Goal: Task Accomplishment & Management: Use online tool/utility

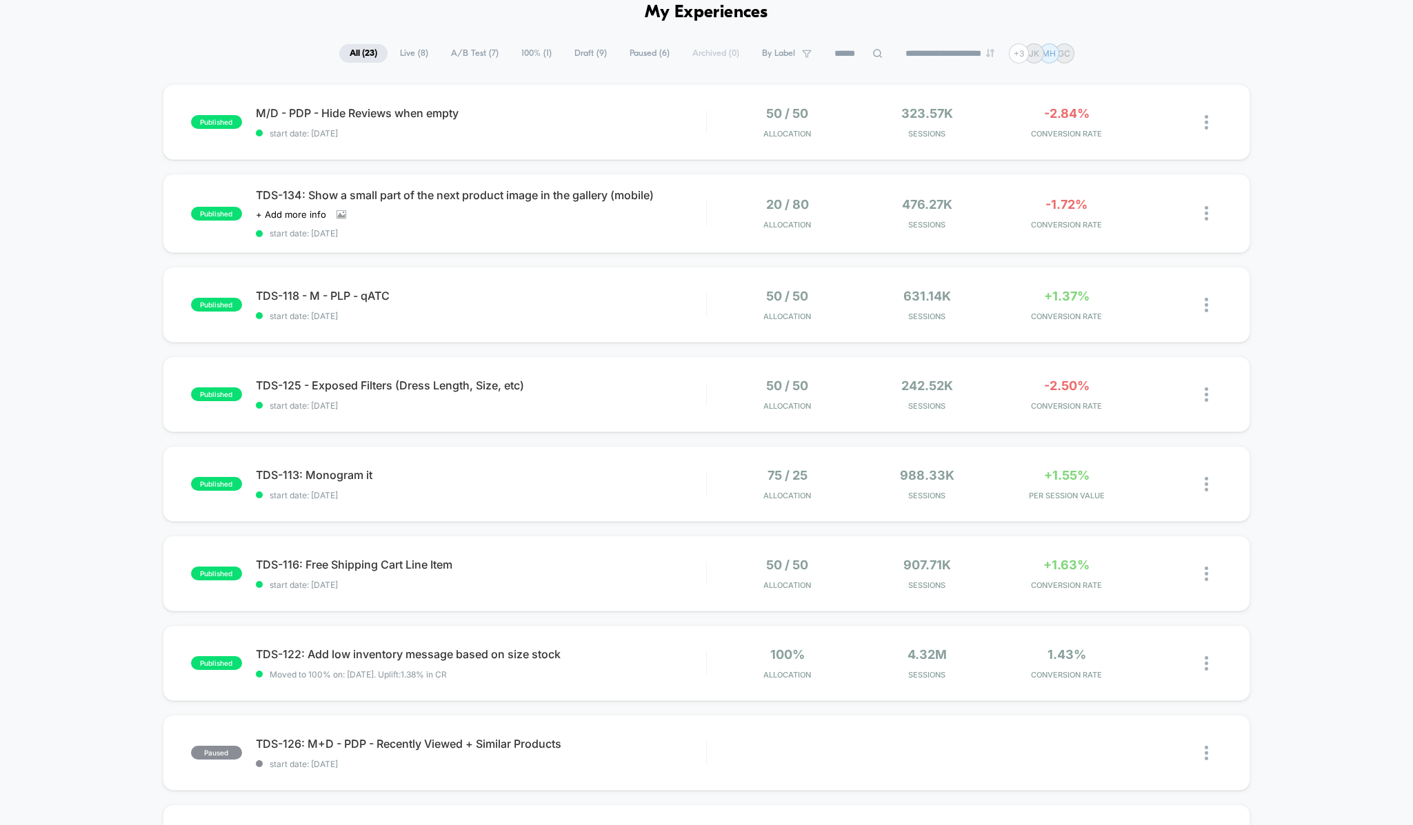
scroll to position [81, 0]
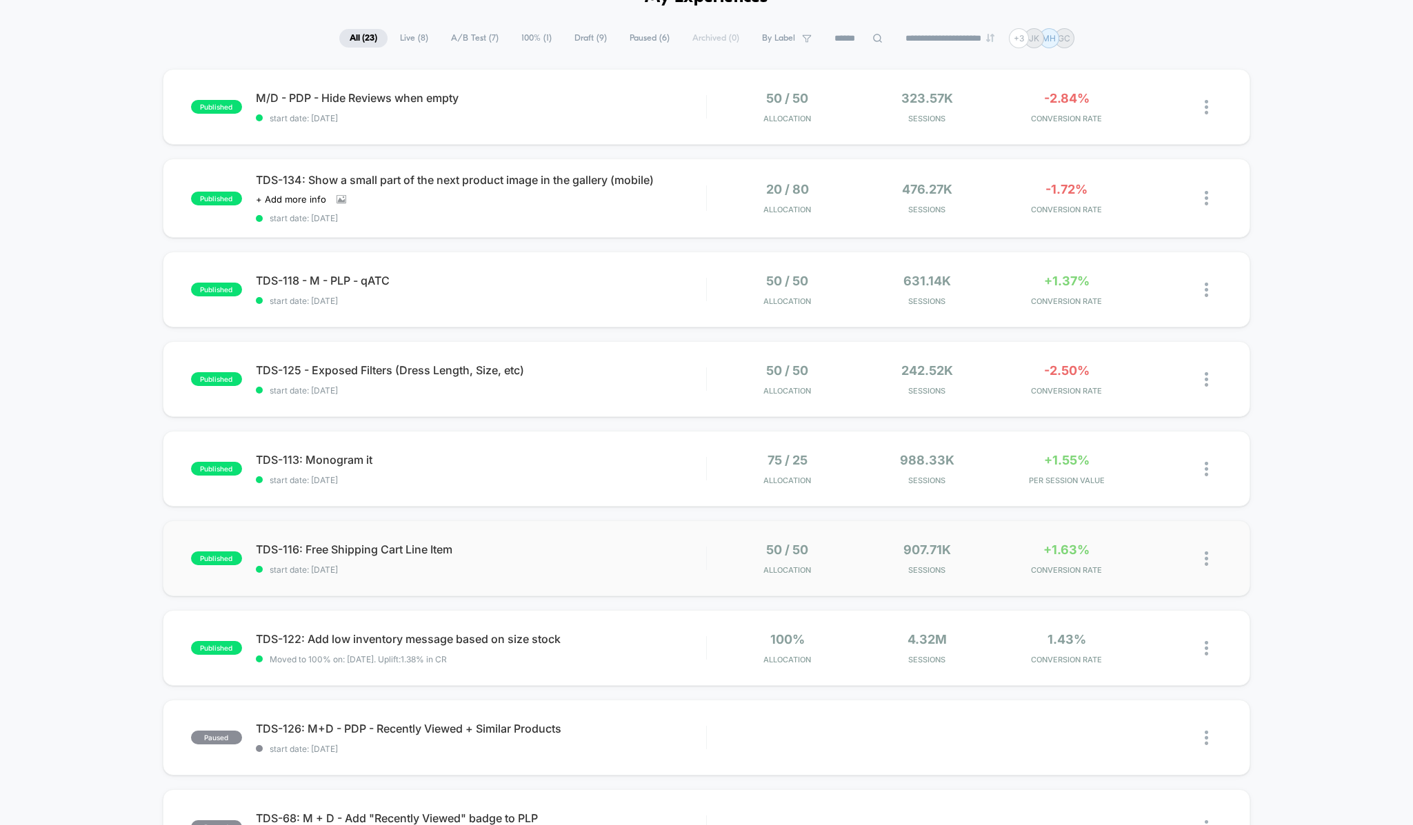
click at [583, 580] on div "published TDS-116: Free Shipping Cart Line Item start date: [DATE] 50 / 50 Allo…" at bounding box center [707, 559] width 1088 height 76
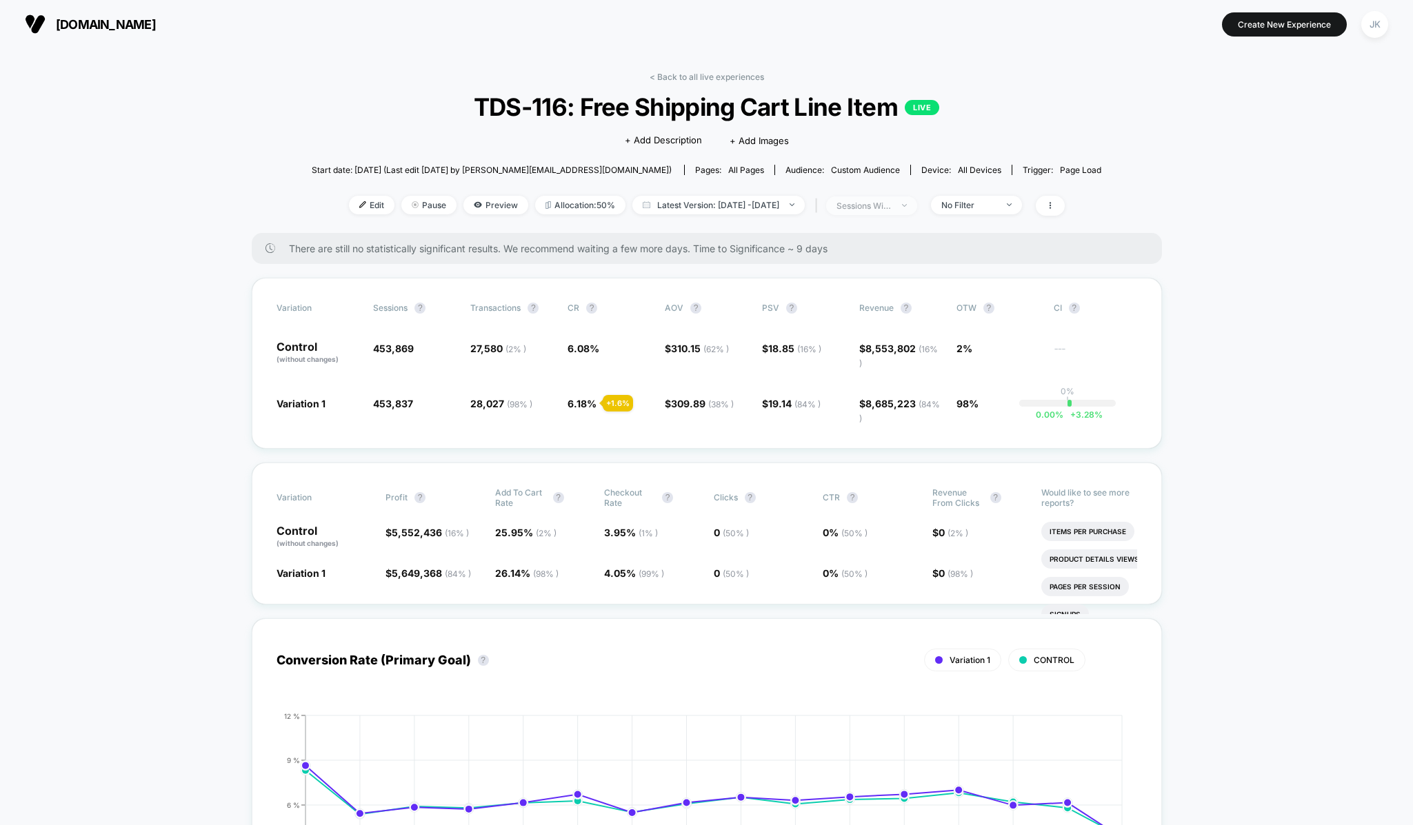
click at [917, 208] on span "sessions with impression" at bounding box center [871, 206] width 91 height 19
click at [974, 208] on div "No Filter" at bounding box center [968, 205] width 55 height 10
click at [976, 337] on span "New Visitors" at bounding box center [984, 340] width 57 height 12
click at [994, 401] on button "Save" at bounding box center [997, 405] width 126 height 23
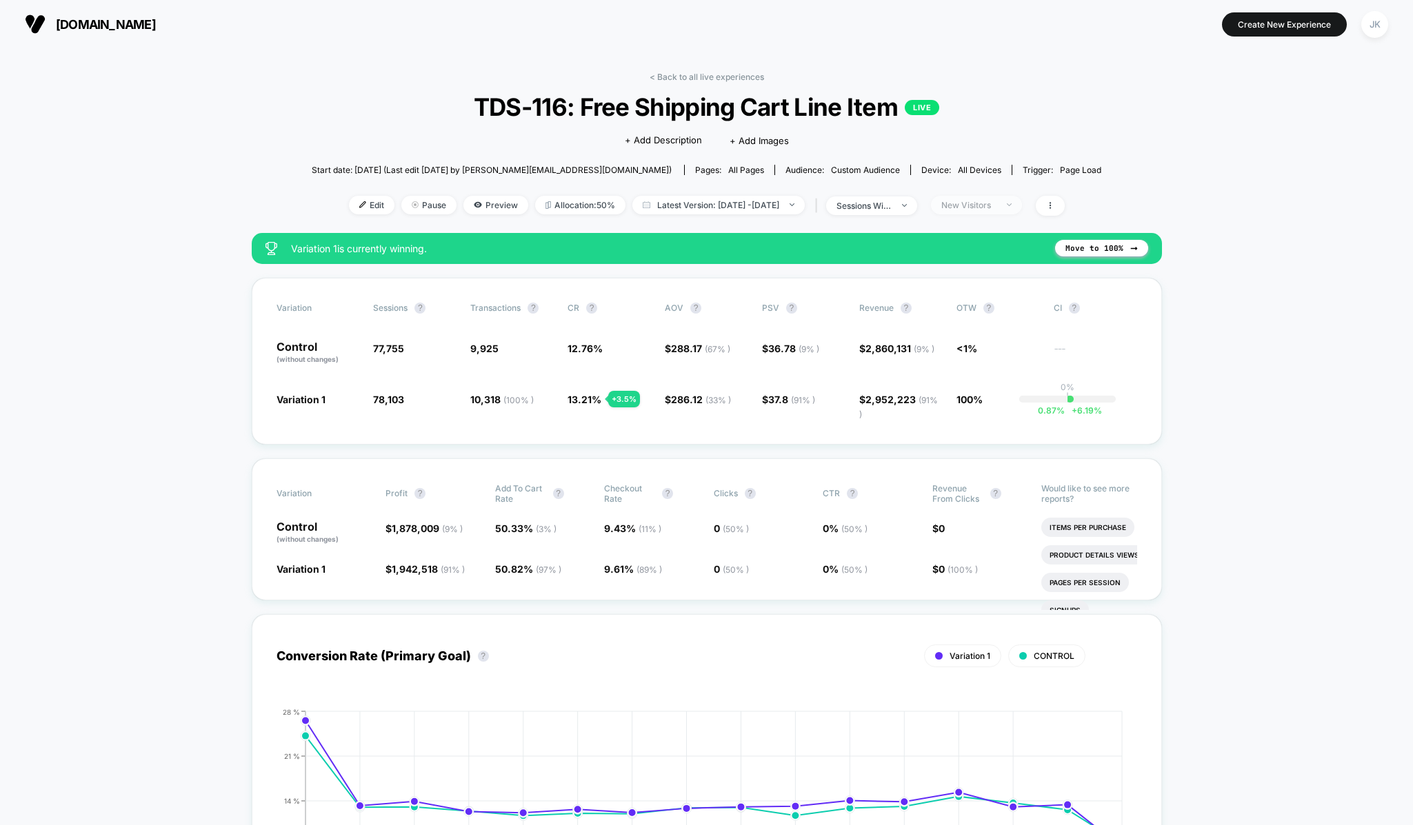
click at [990, 208] on div "New Visitors" at bounding box center [968, 205] width 55 height 10
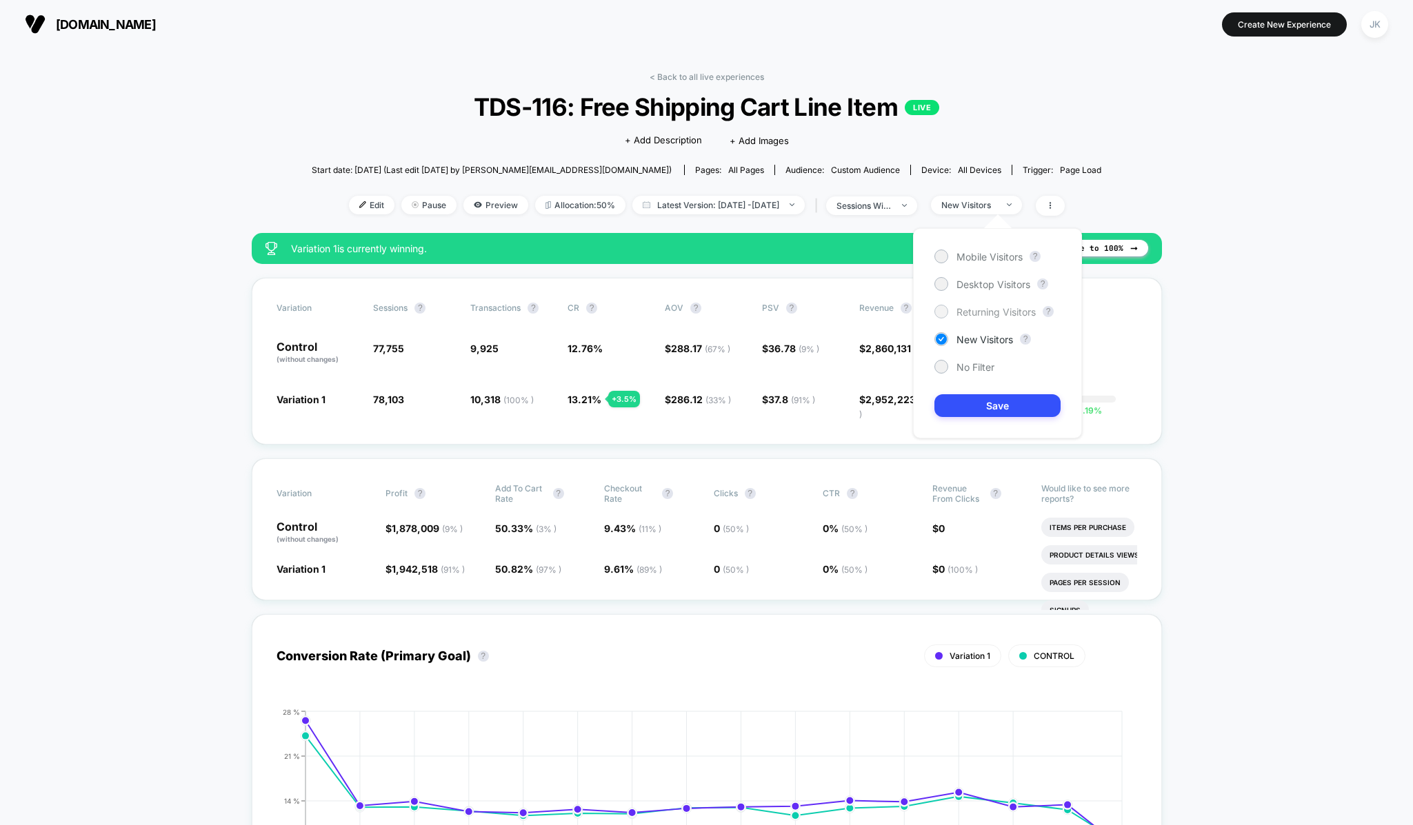
click at [986, 307] on span "Returning Visitors" at bounding box center [995, 312] width 79 height 12
click at [992, 401] on button "Save" at bounding box center [997, 405] width 126 height 23
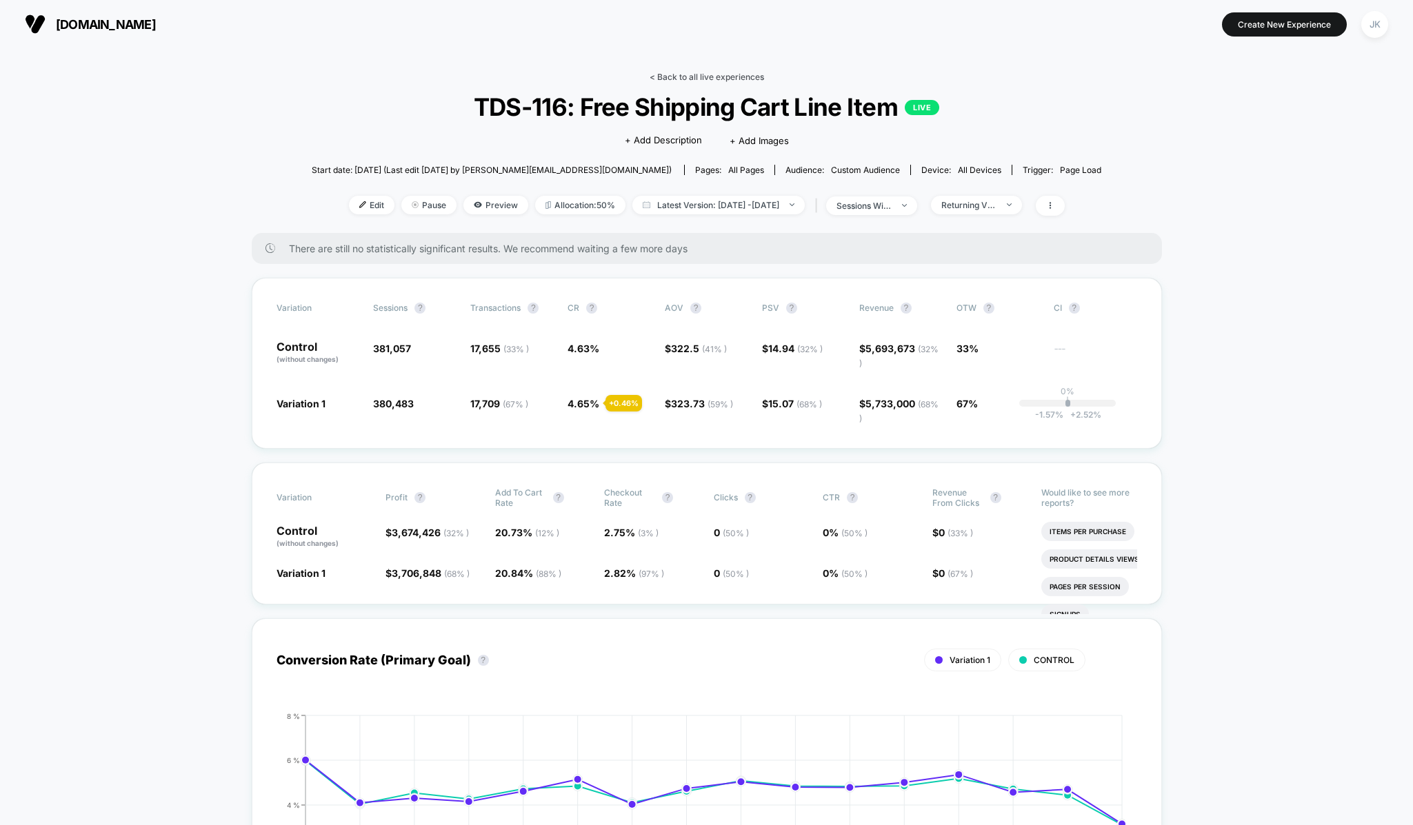
click at [686, 73] on link "< Back to all live experiences" at bounding box center [707, 77] width 114 height 10
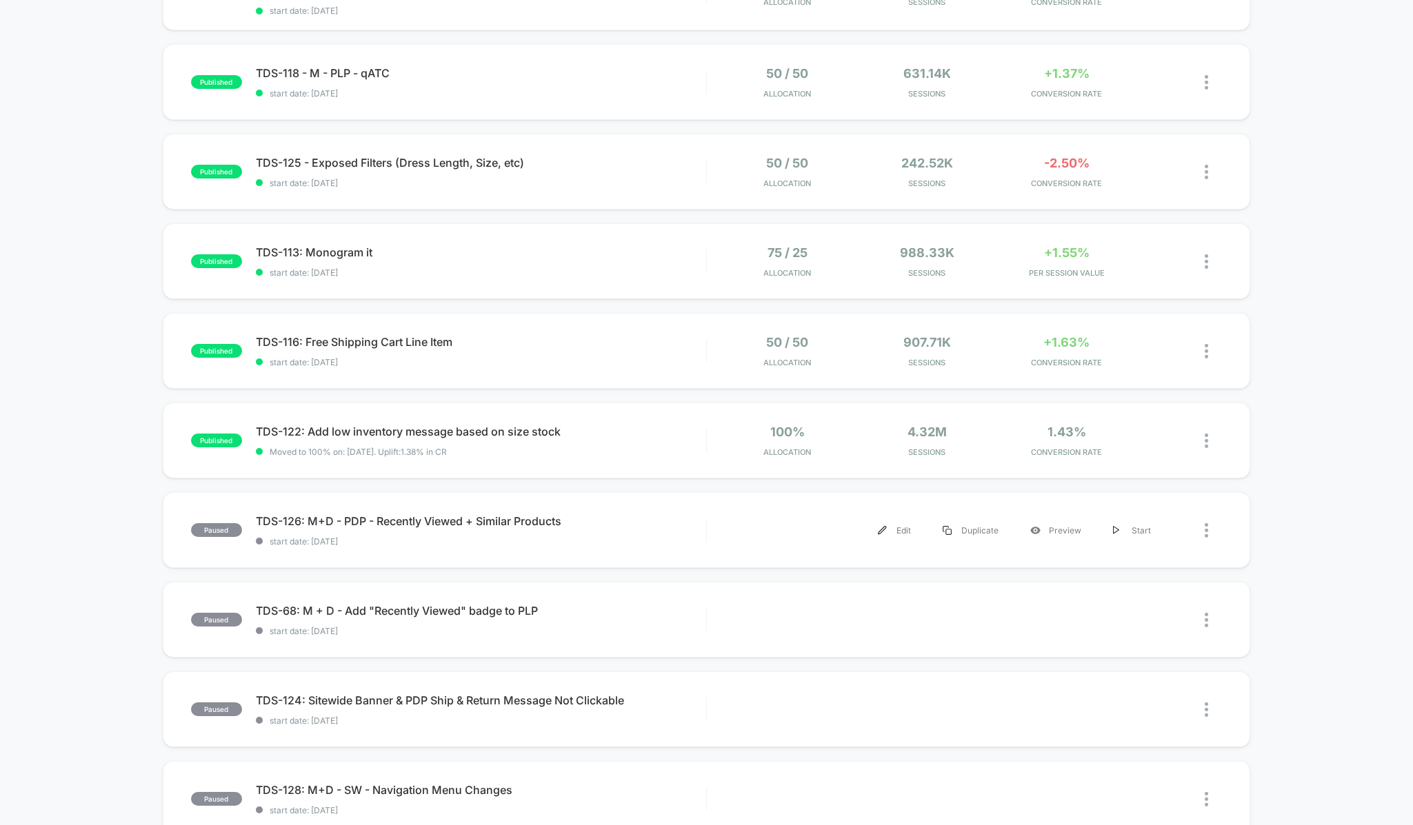
scroll to position [565, 0]
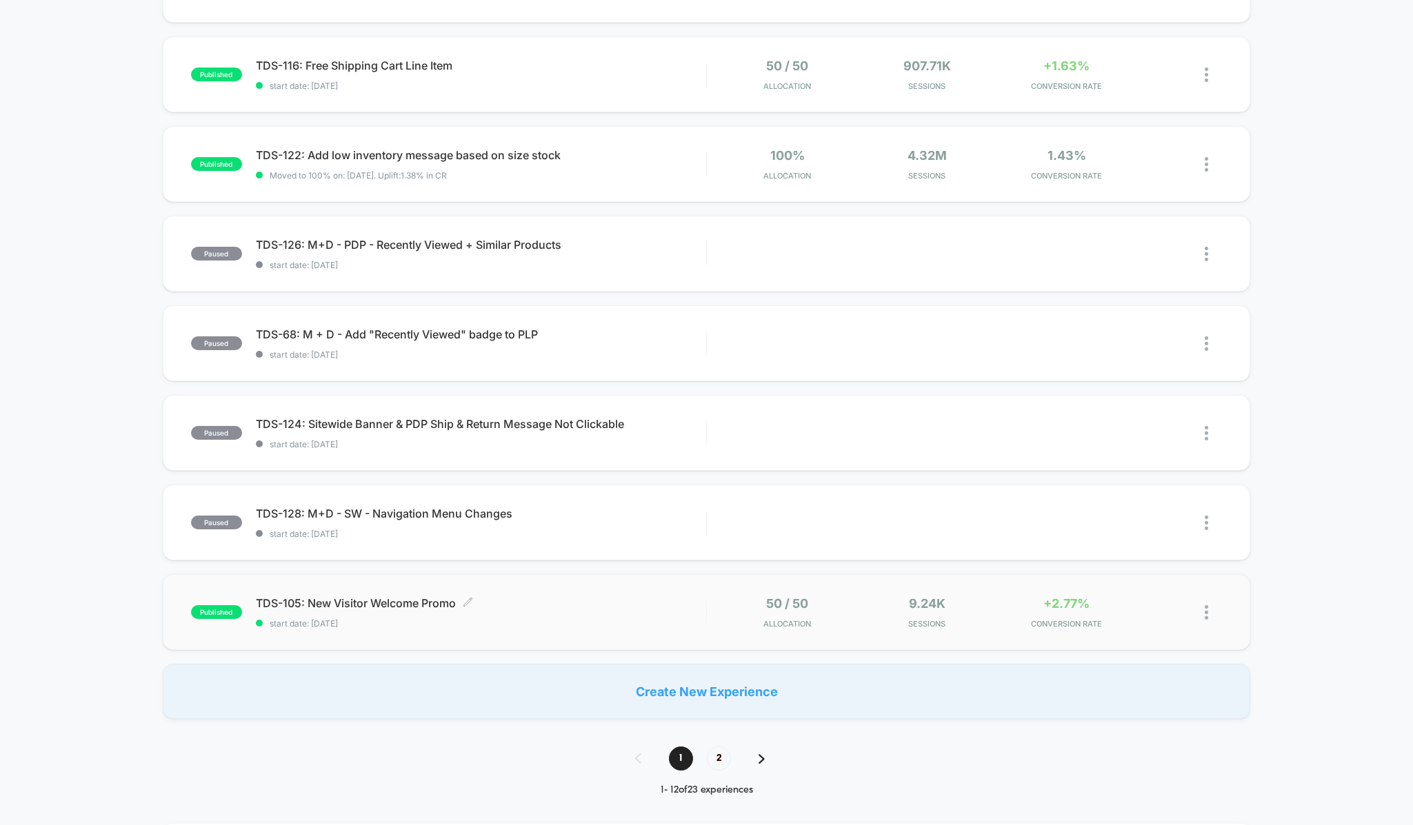
click at [650, 627] on span "start date: [DATE]" at bounding box center [481, 624] width 450 height 10
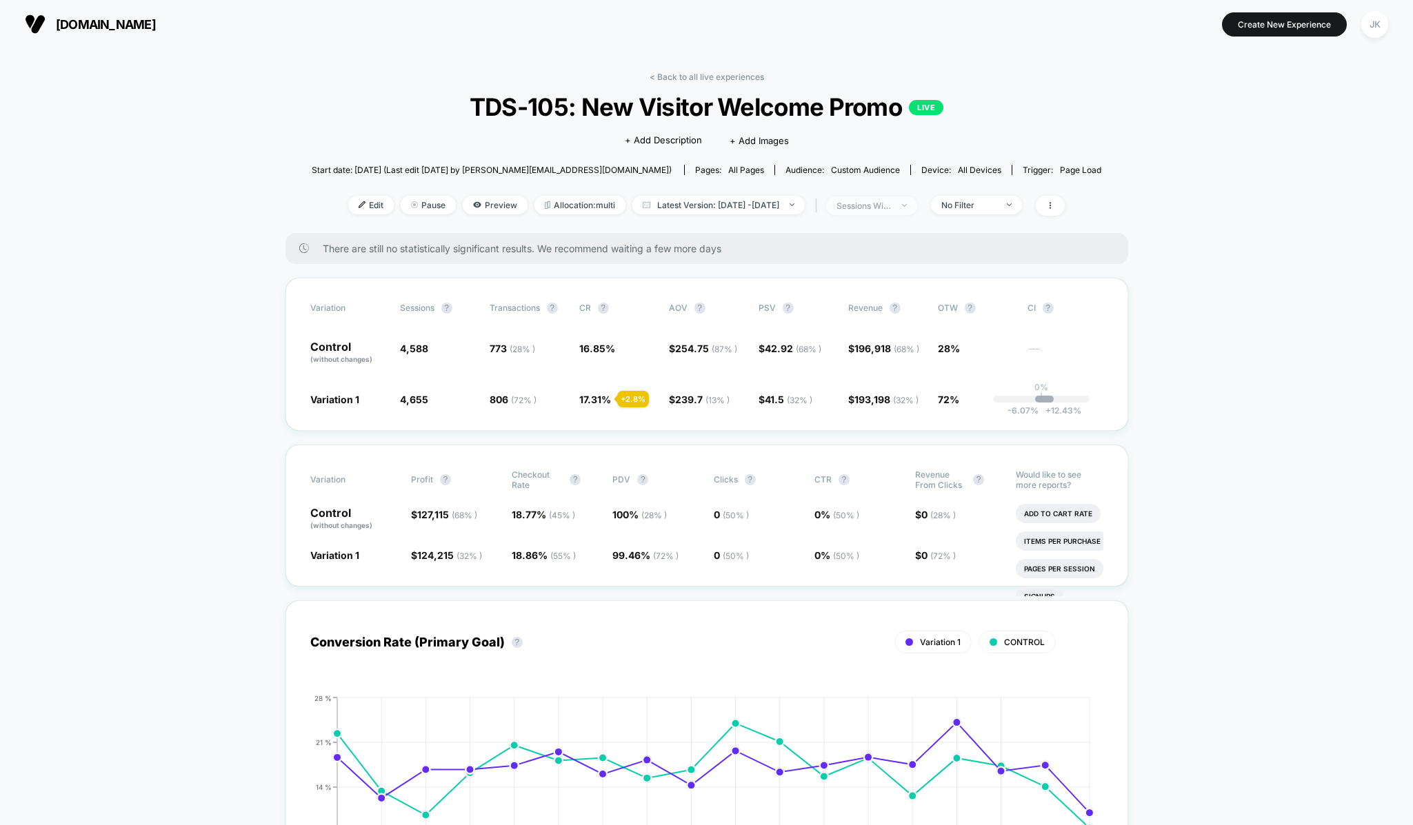
click at [885, 208] on div "sessions with impression" at bounding box center [863, 206] width 55 height 10
click at [970, 205] on div "No Filter" at bounding box center [968, 205] width 55 height 10
click at [970, 257] on span "Mobile Visitors" at bounding box center [988, 257] width 66 height 12
click at [996, 408] on button "Save" at bounding box center [996, 405] width 126 height 23
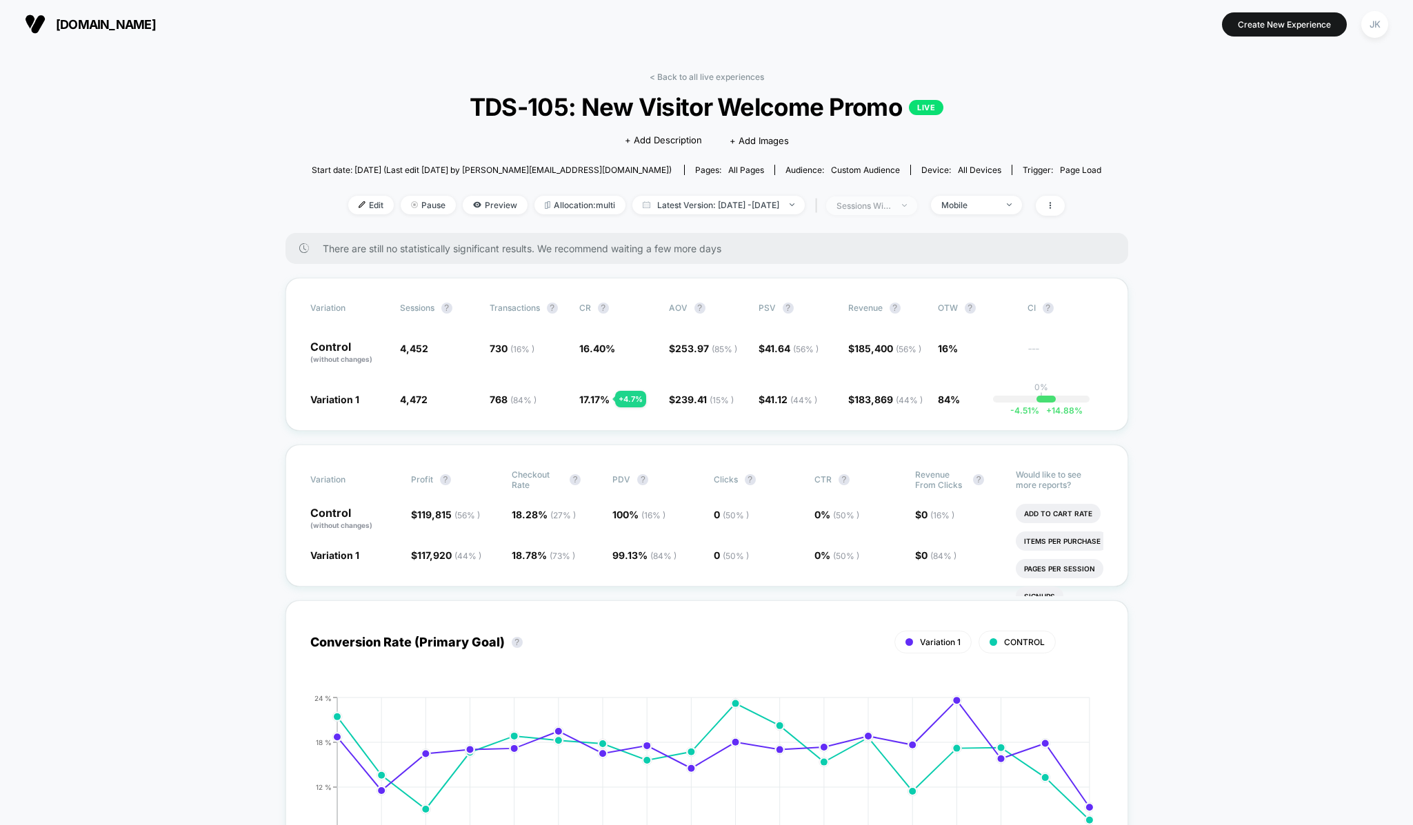
click at [892, 209] on div "sessions with impression" at bounding box center [863, 206] width 55 height 10
click at [981, 202] on div "Mobile" at bounding box center [968, 205] width 55 height 10
click at [970, 279] on span "Desktop Visitors" at bounding box center [992, 285] width 74 height 12
click at [978, 403] on button "Save" at bounding box center [996, 405] width 126 height 23
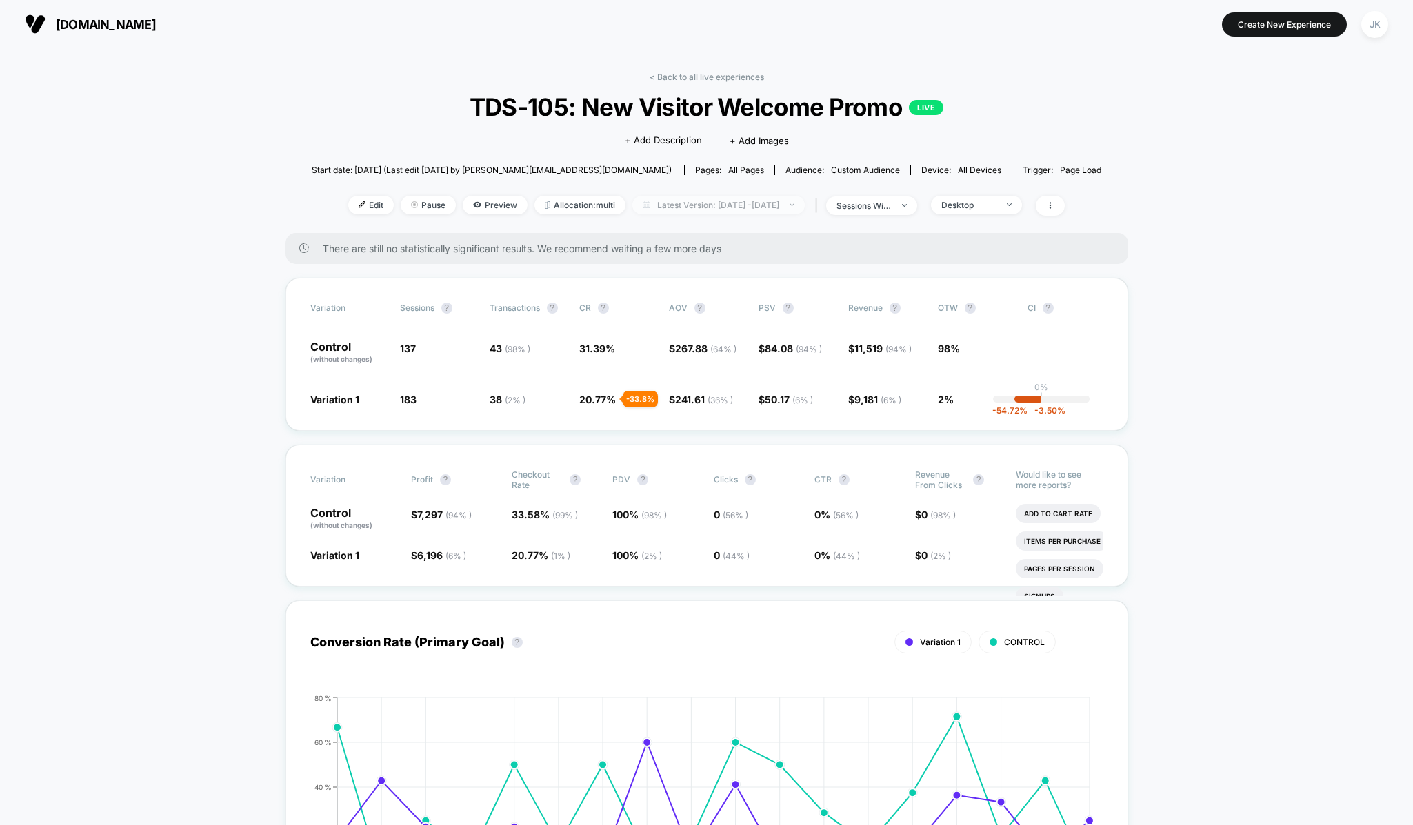
click at [764, 209] on span "Latest Version: [DATE] - [DATE]" at bounding box center [718, 205] width 172 height 19
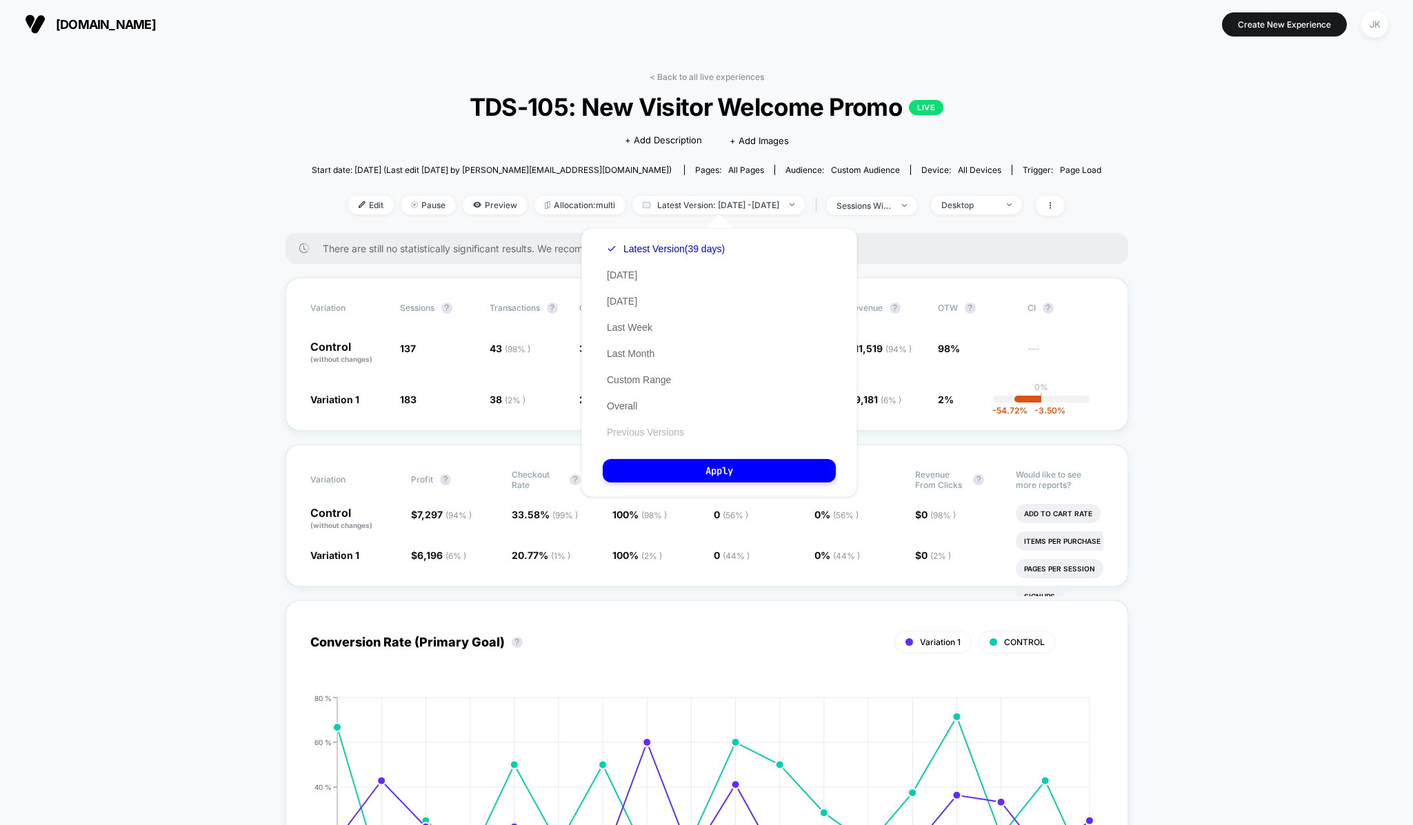
click at [667, 430] on button "Previous Versions" at bounding box center [646, 432] width 86 height 12
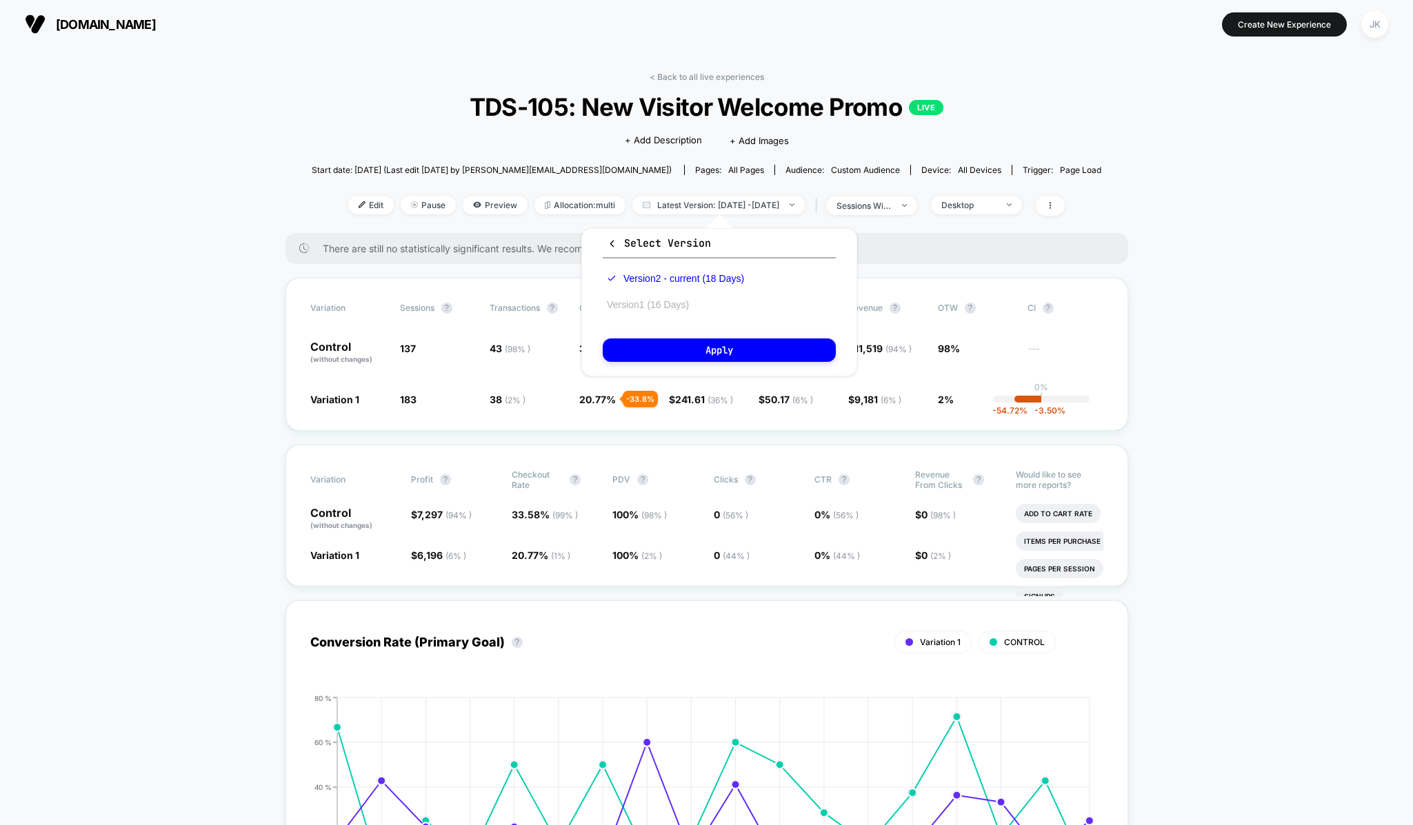
click at [666, 310] on button "Version 1 (16 Days)" at bounding box center [648, 305] width 90 height 12
click at [683, 346] on button "Apply" at bounding box center [719, 350] width 233 height 23
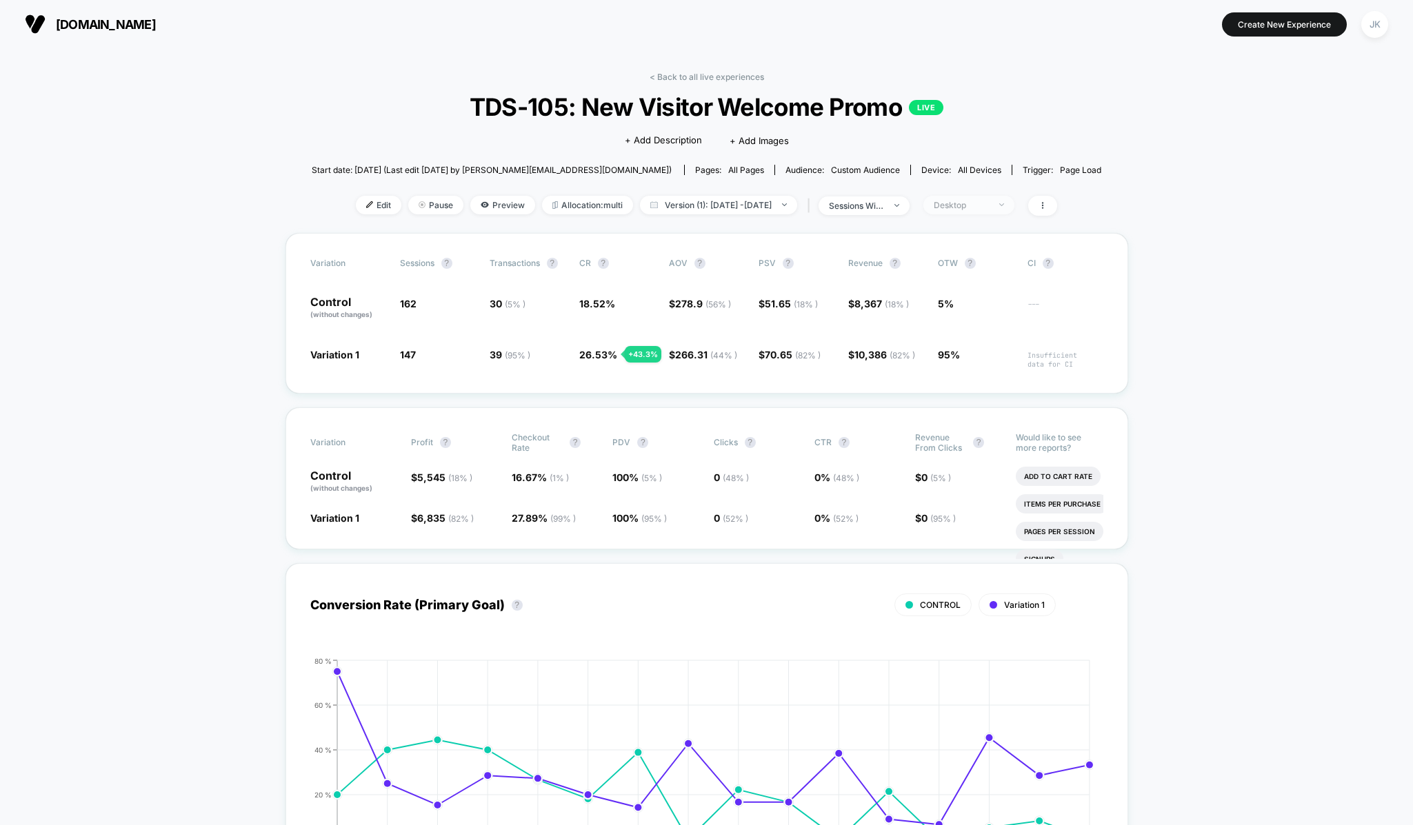
click at [989, 205] on div "Desktop" at bounding box center [961, 205] width 55 height 10
click at [979, 261] on span "Mobile Visitors" at bounding box center [982, 257] width 66 height 12
click at [979, 404] on button "Save" at bounding box center [990, 405] width 126 height 23
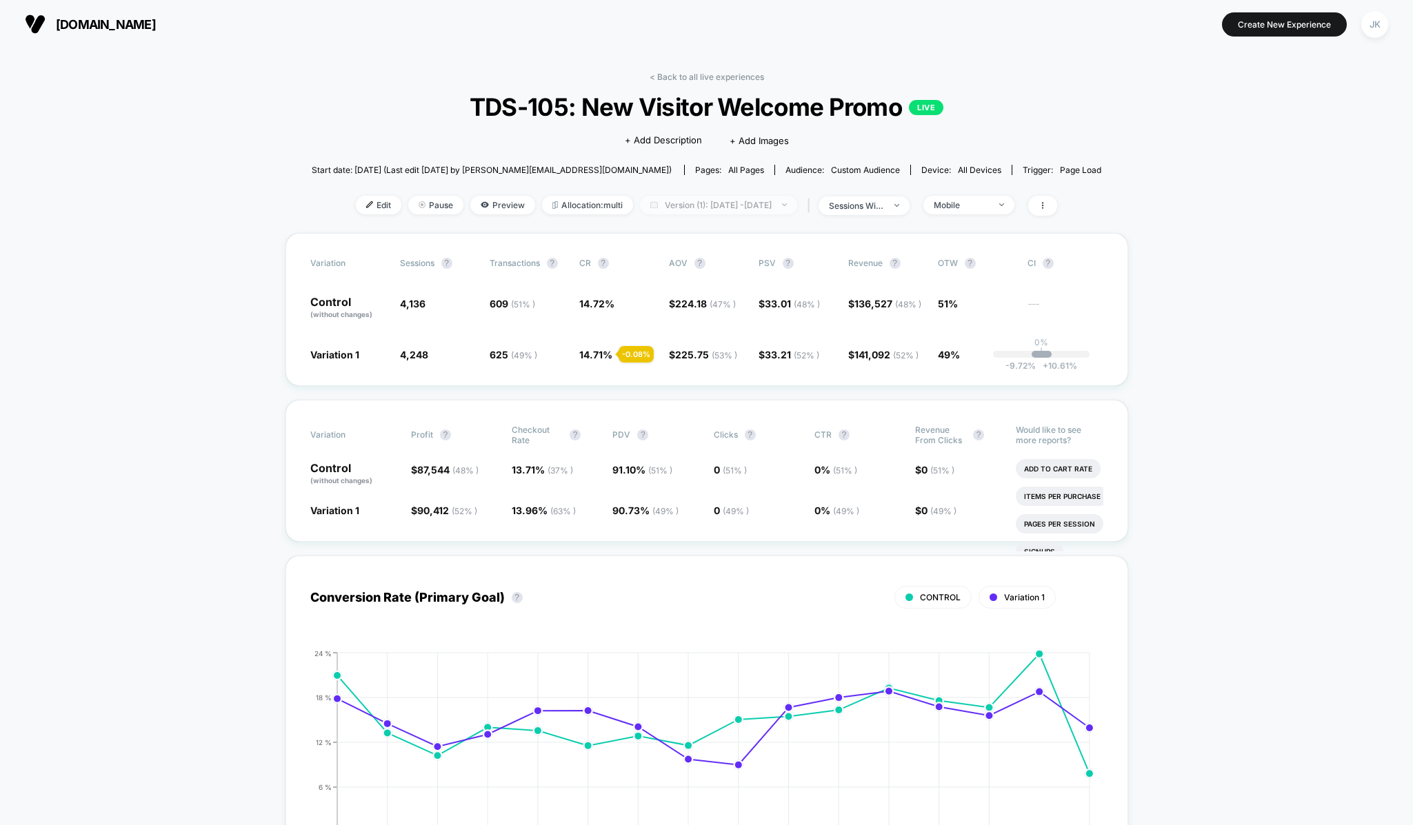
click at [664, 197] on span "Version (1): [DATE] - [DATE]" at bounding box center [718, 205] width 157 height 19
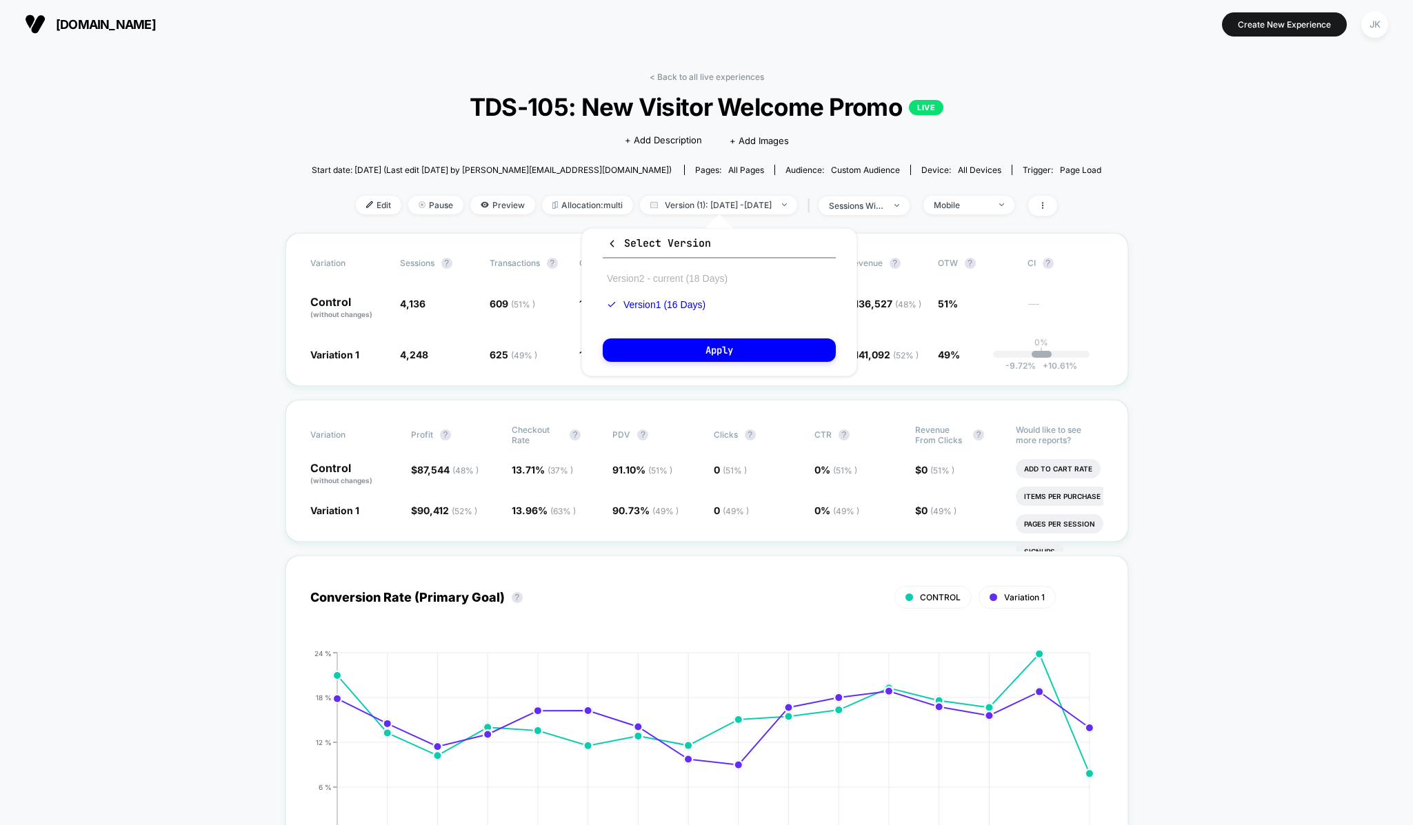
click at [656, 281] on button "Version 2 - current (18 Days)" at bounding box center [667, 278] width 129 height 12
click at [706, 349] on button "Apply" at bounding box center [719, 350] width 233 height 23
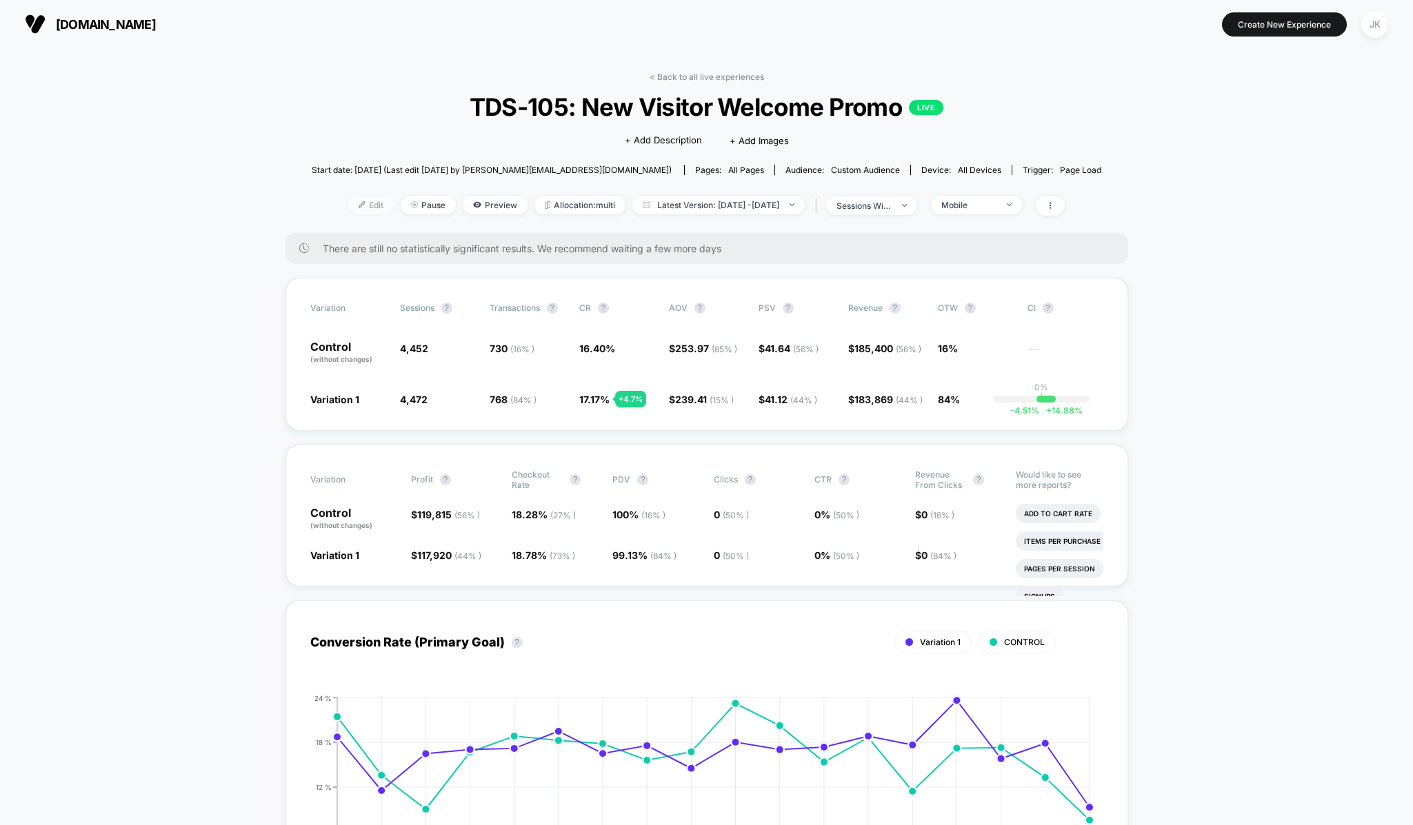
click at [348, 204] on span "Edit" at bounding box center [371, 205] width 46 height 19
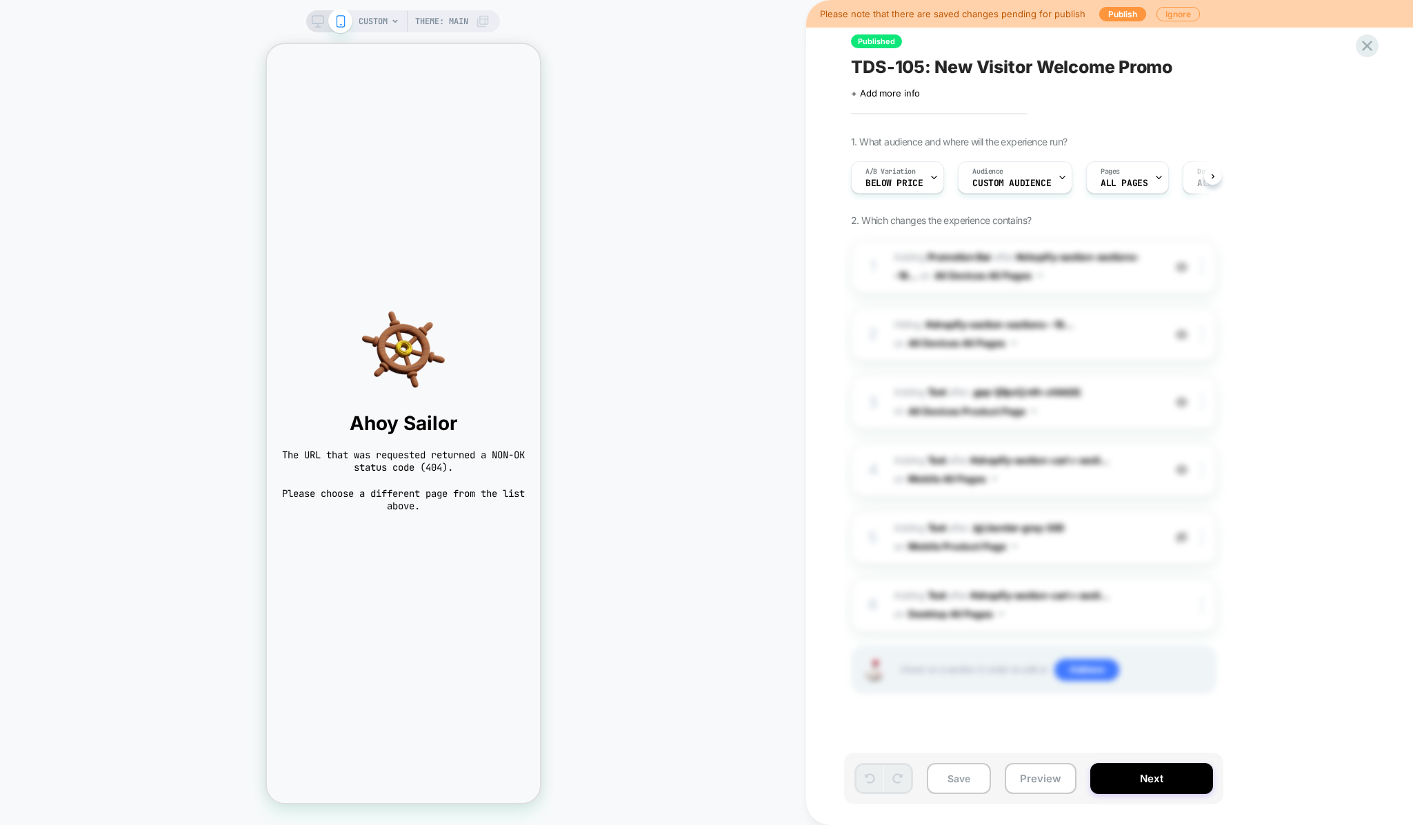
scroll to position [0, 1]
click at [361, 21] on span "CUSTOM" at bounding box center [373, 21] width 29 height 22
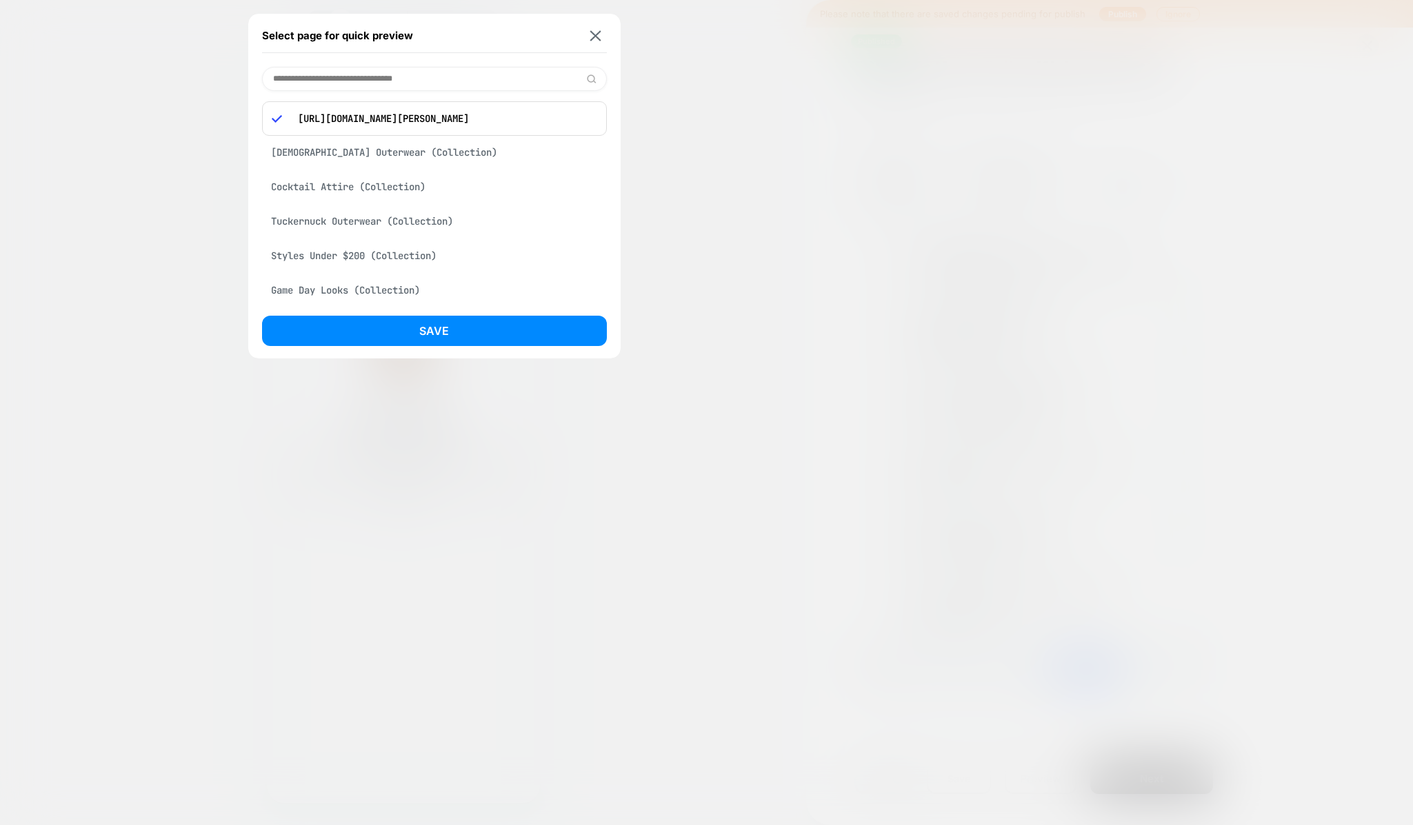
click at [357, 164] on div "[DEMOGRAPHIC_DATA] Outerwear (Collection)" at bounding box center [434, 152] width 345 height 26
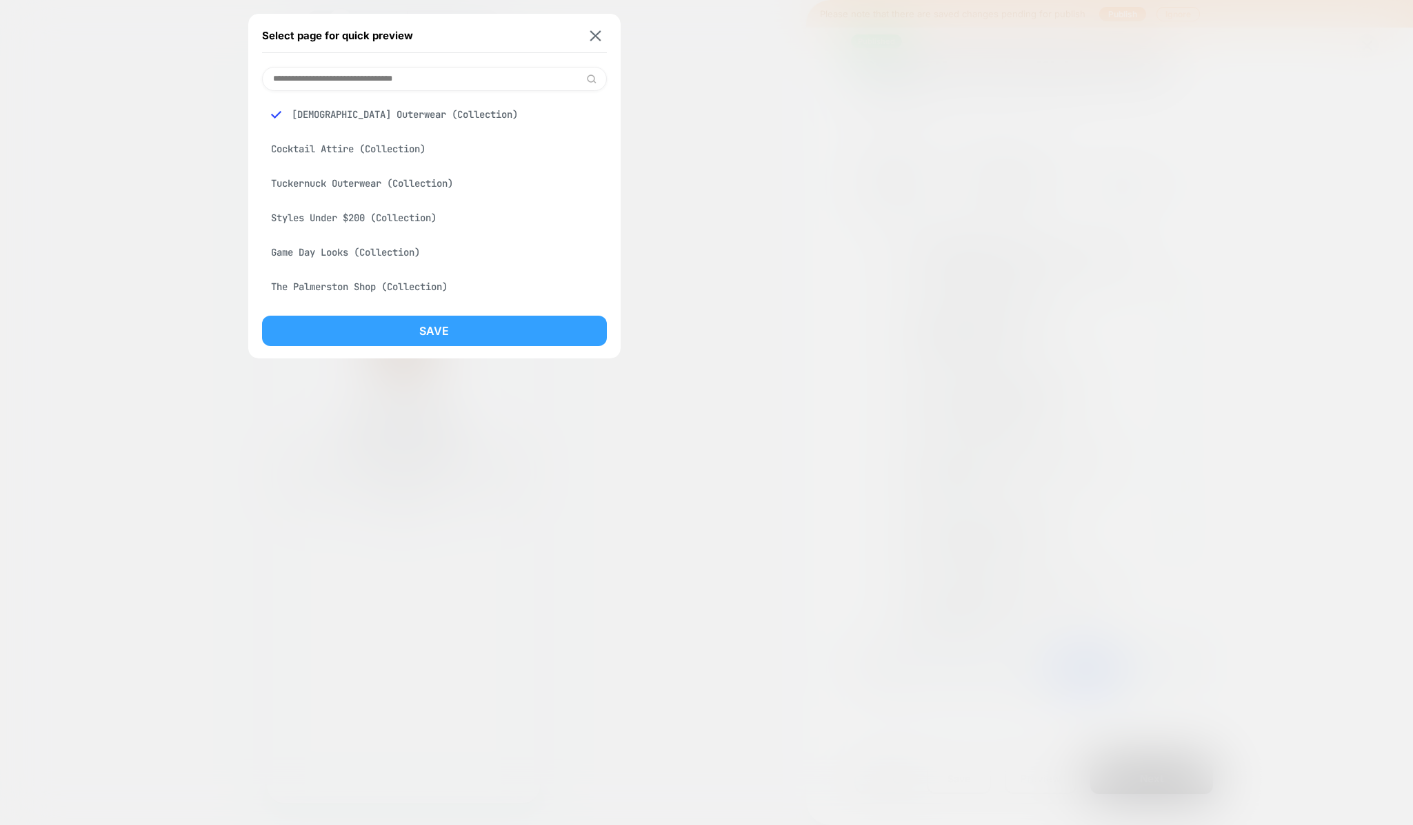
click at [403, 334] on button "Save" at bounding box center [434, 331] width 345 height 30
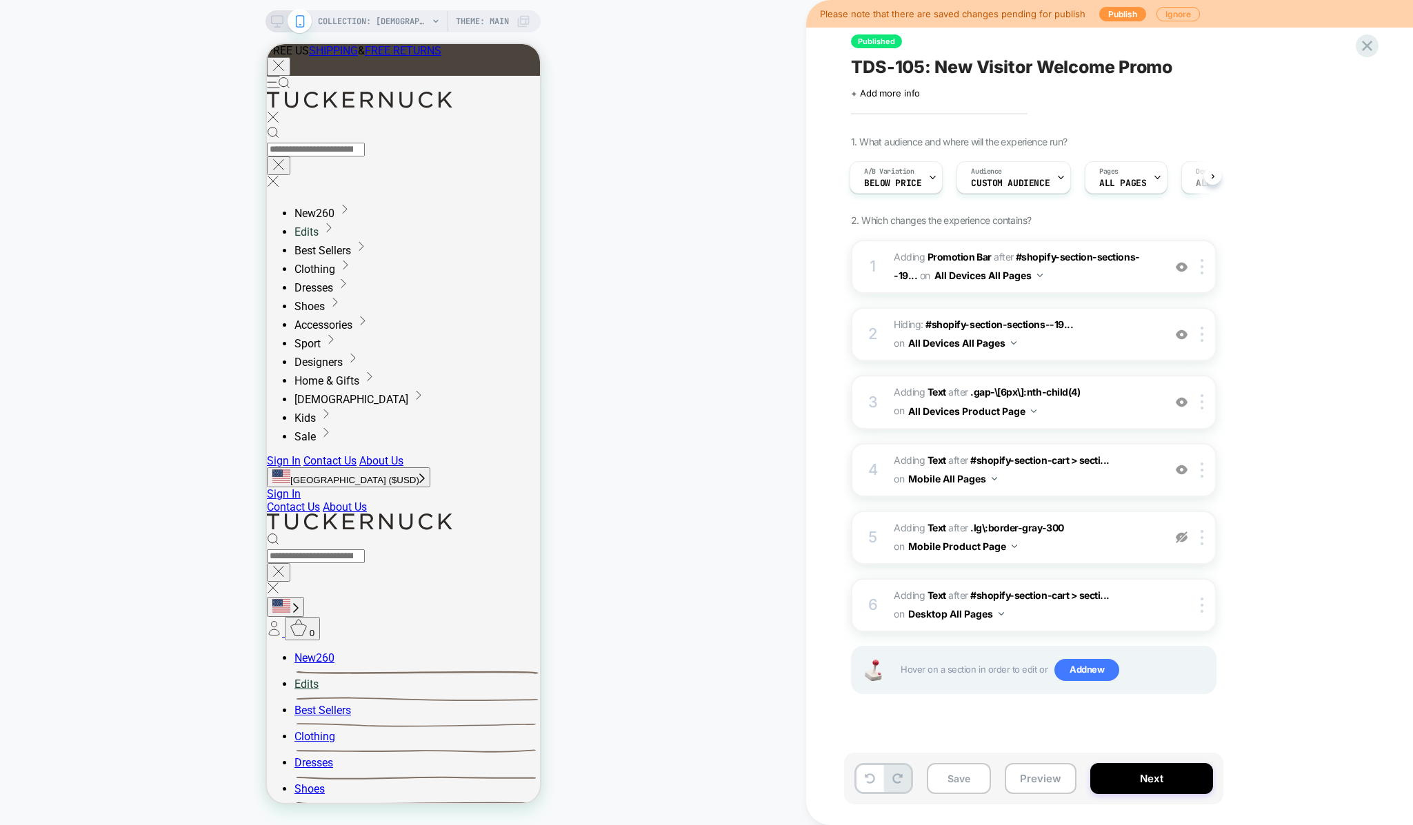
scroll to position [0, 0]
click at [368, 23] on span "COLLECTION: [DEMOGRAPHIC_DATA] Outerwear (Category)" at bounding box center [373, 21] width 110 height 22
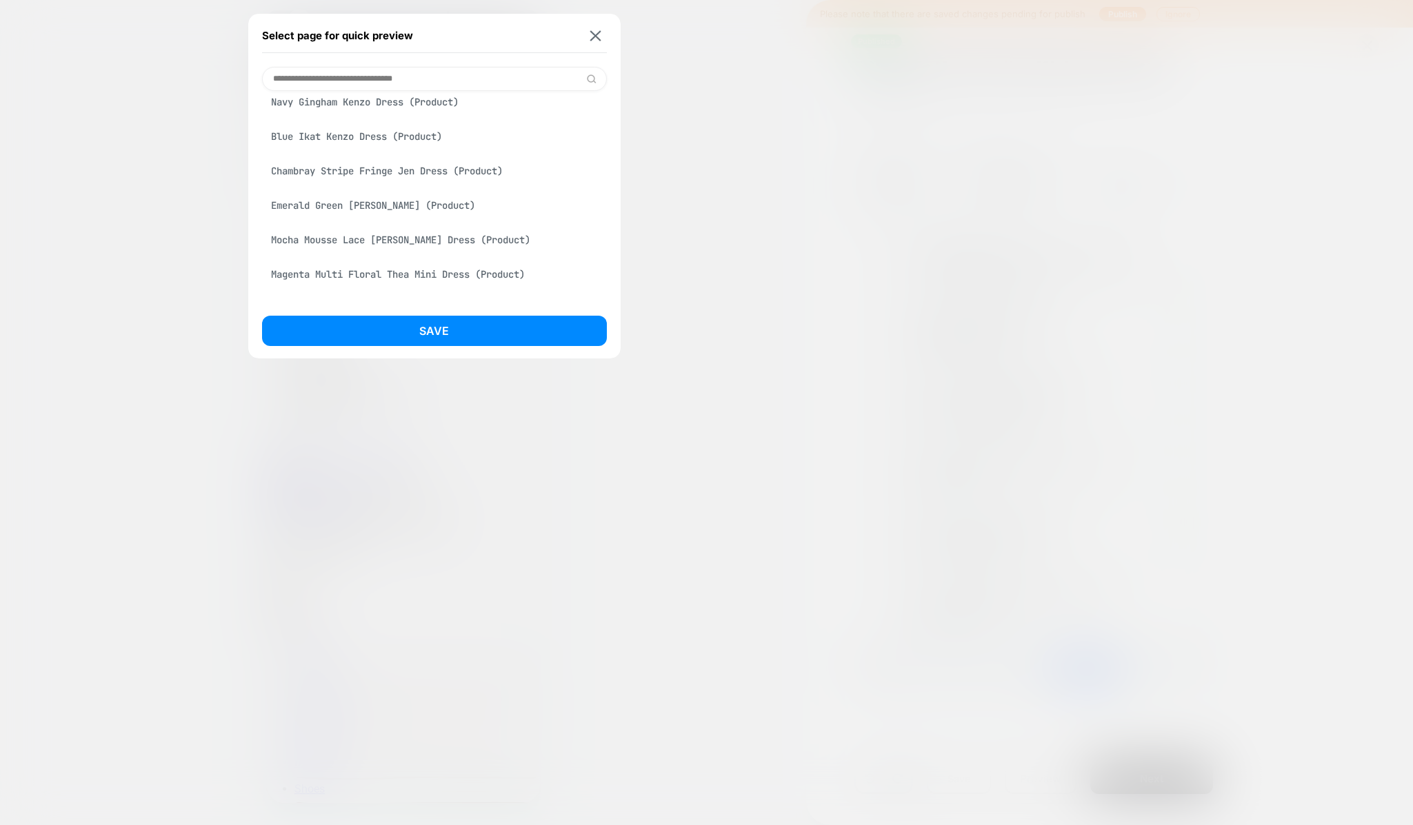
scroll to position [483, 0]
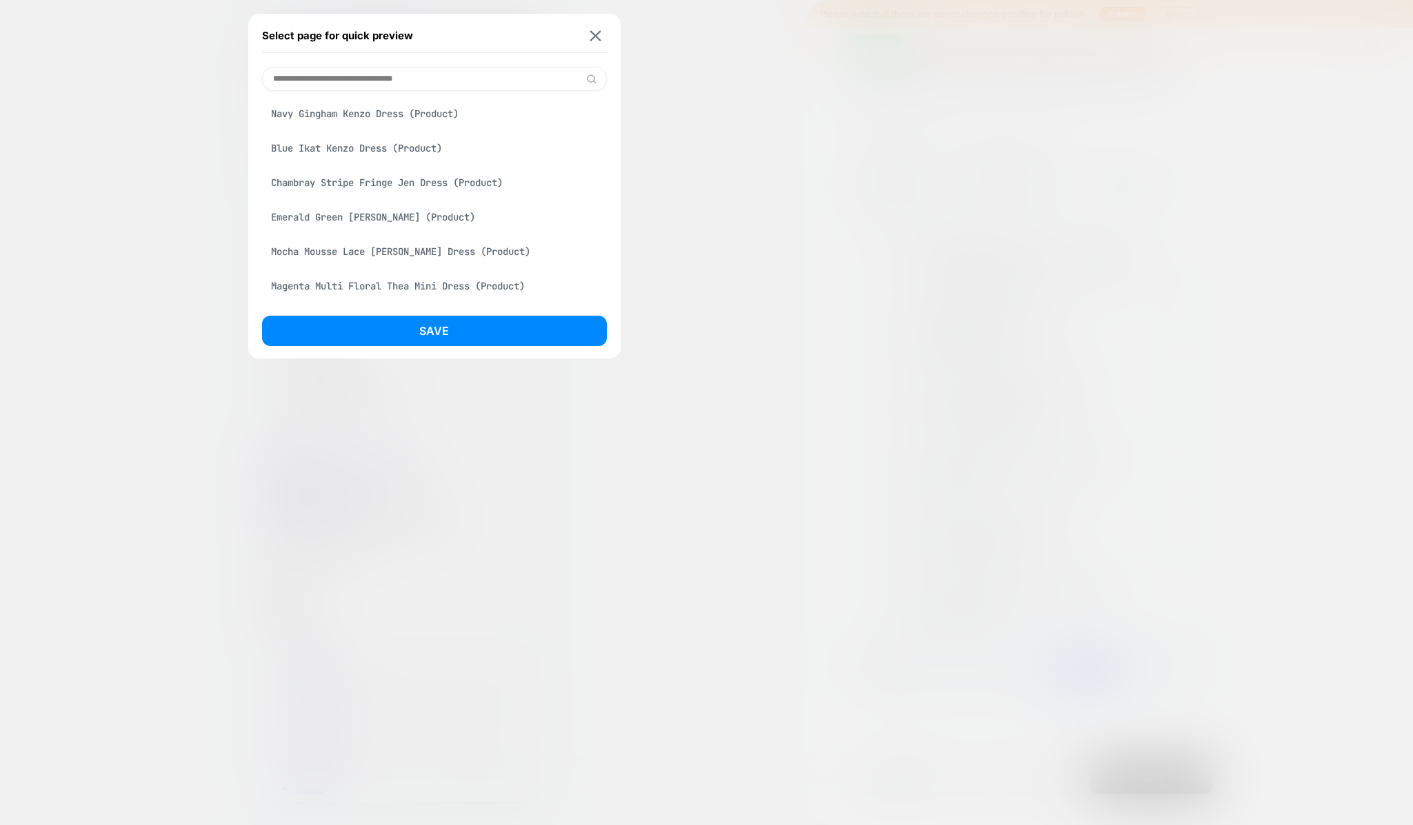
click at [389, 119] on div "Navy Gingham Kenzo Dress (Product)" at bounding box center [434, 114] width 345 height 26
click at [448, 338] on button "Save" at bounding box center [434, 331] width 345 height 30
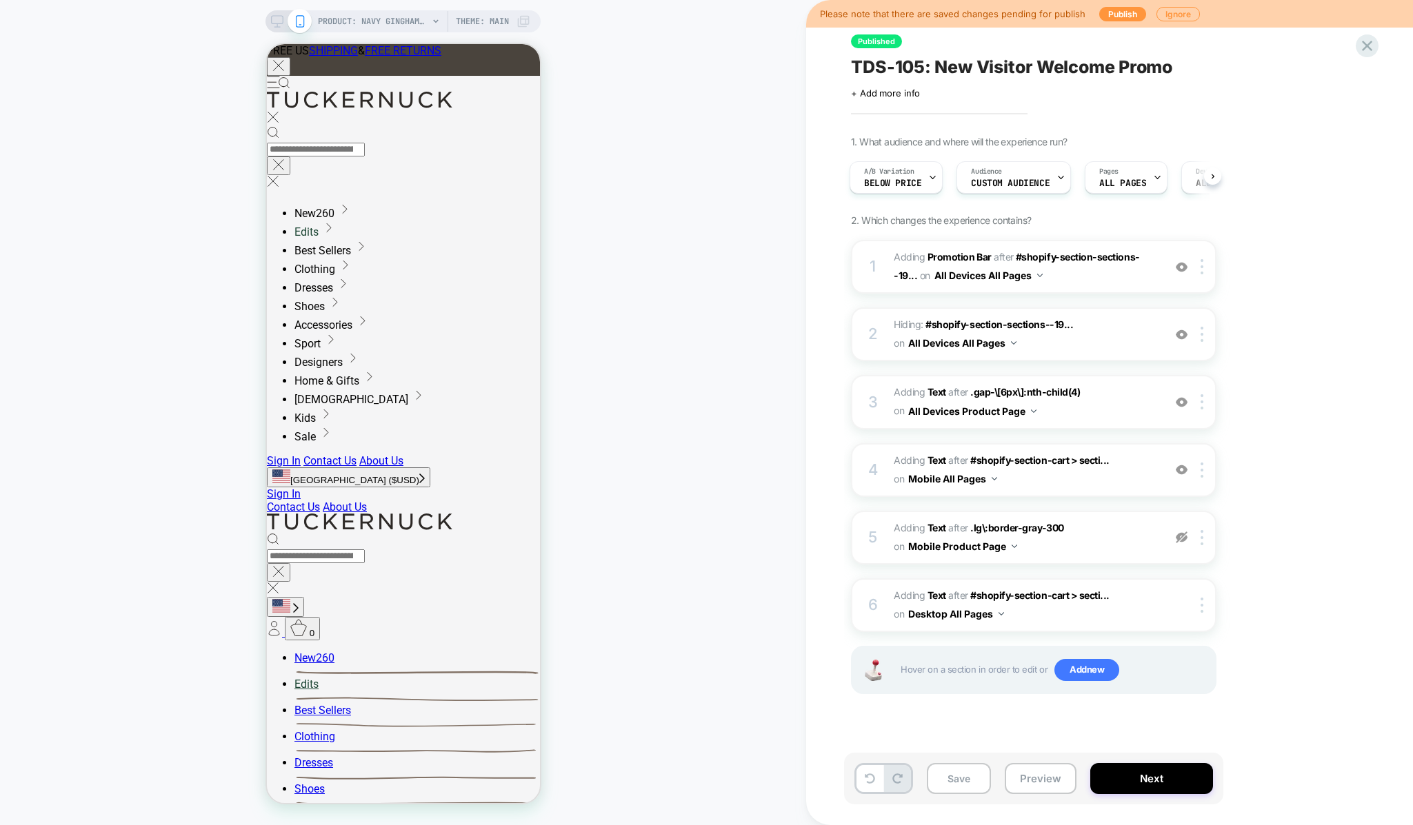
scroll to position [0, 2]
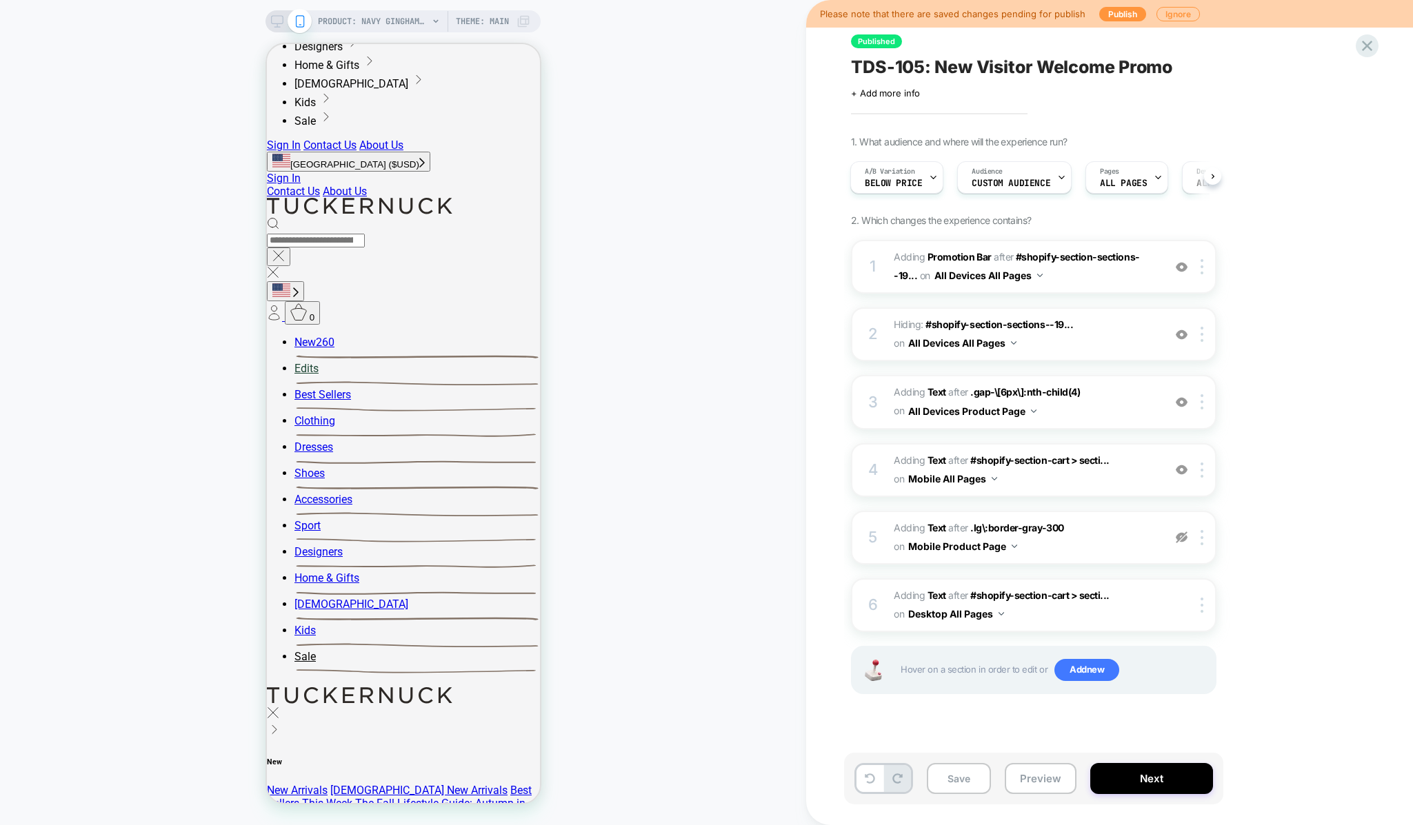
scroll to position [257, 0]
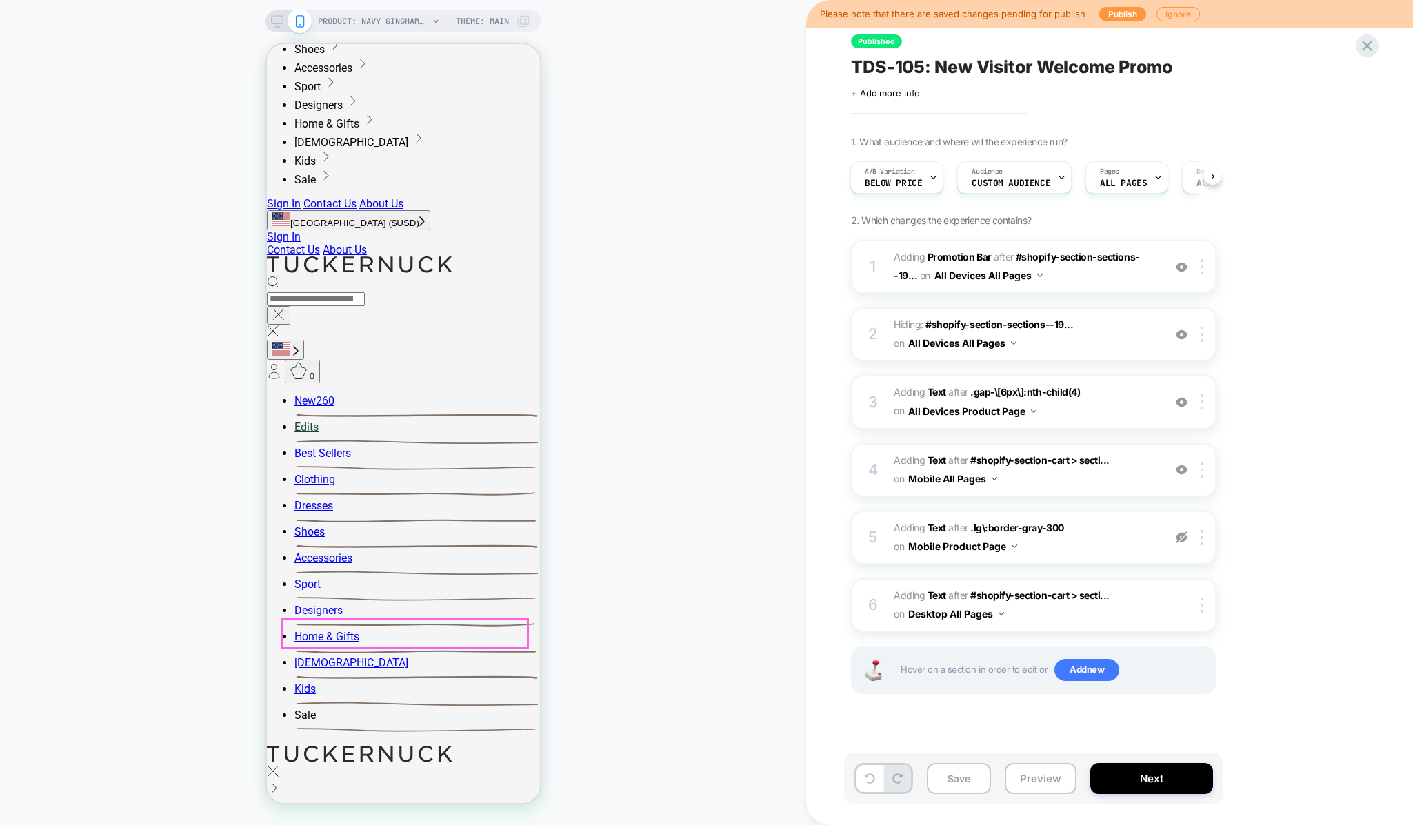
click at [1361, 50] on icon at bounding box center [1367, 46] width 19 height 19
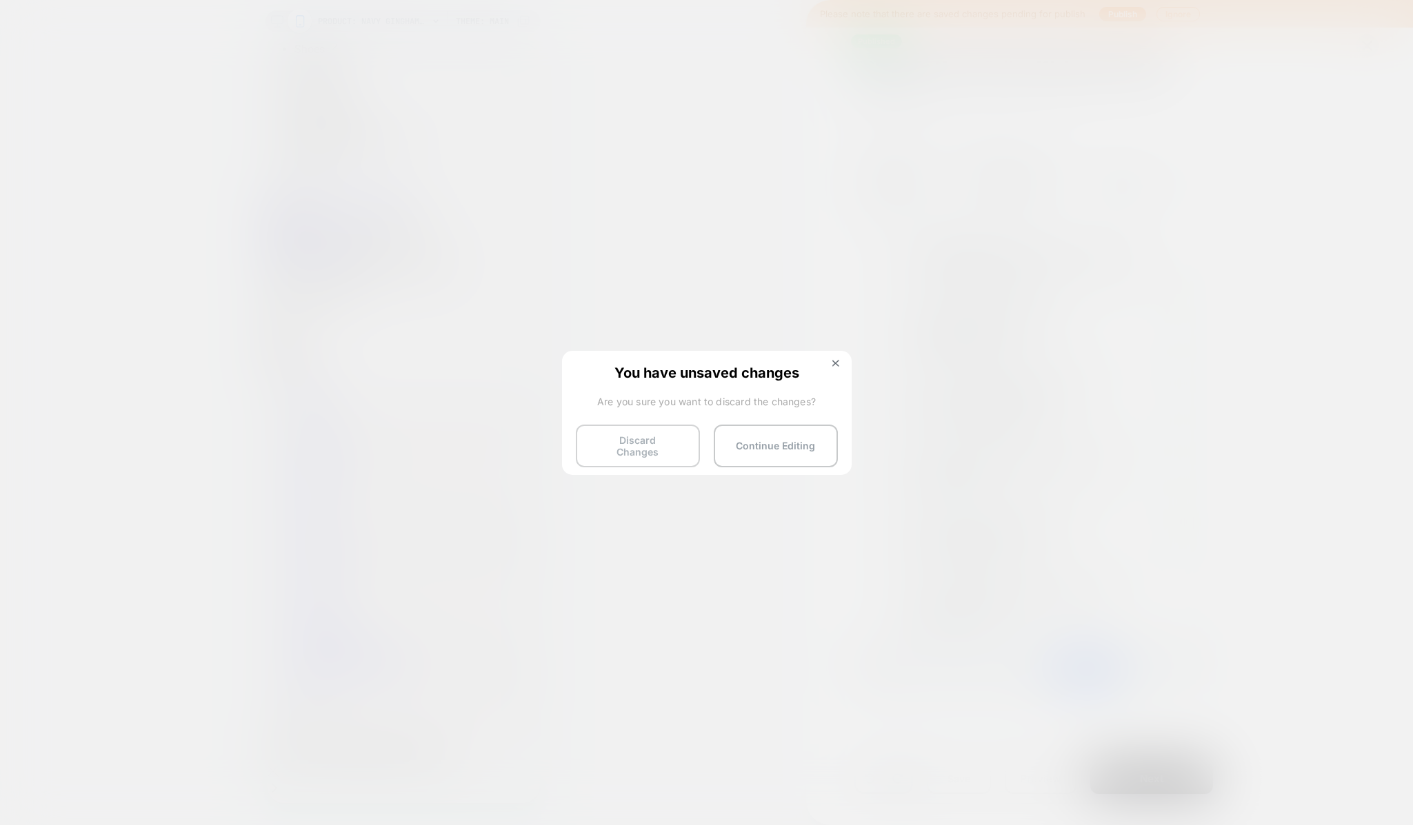
click at [616, 445] on button "Discard Changes" at bounding box center [638, 446] width 124 height 43
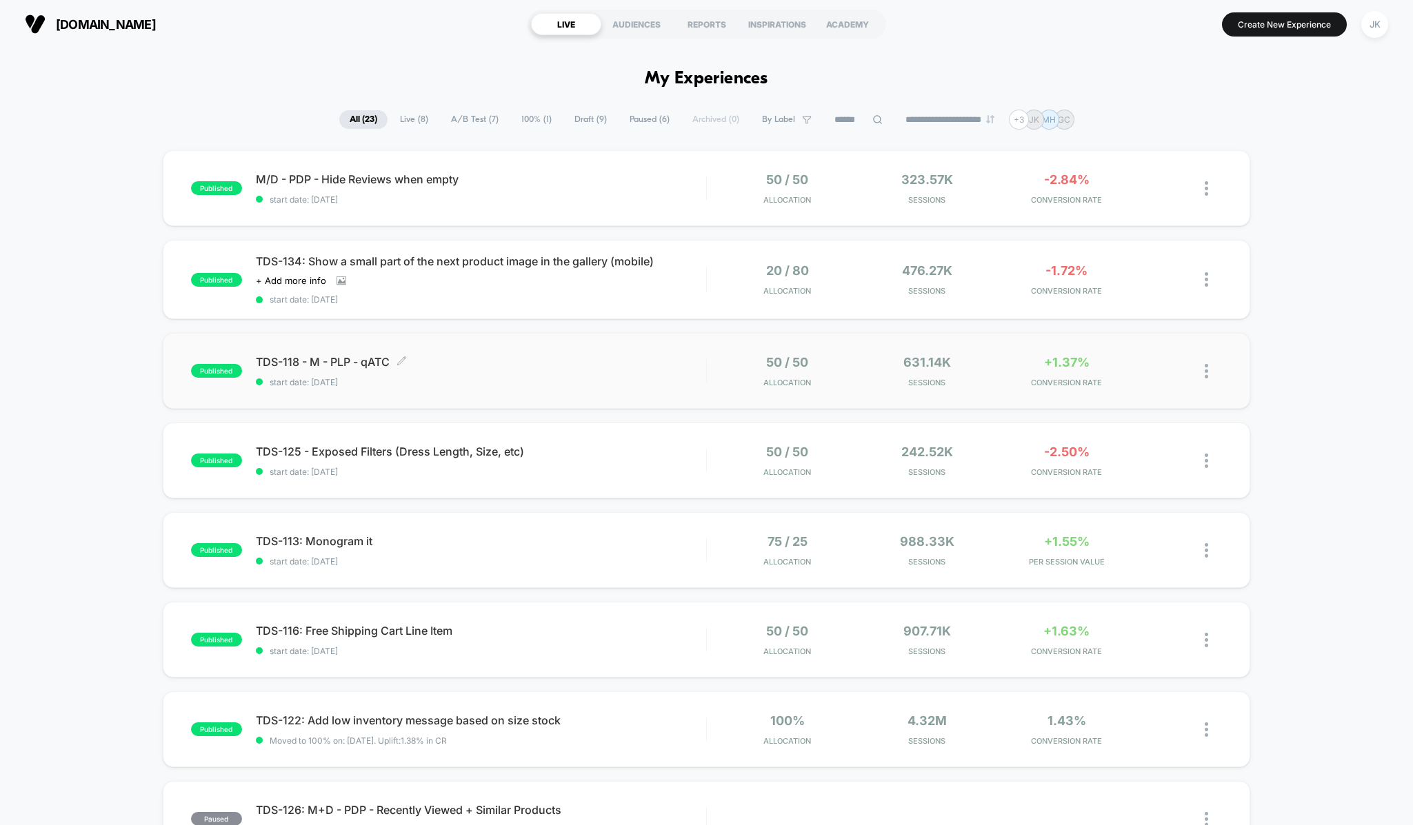
click at [616, 384] on span "start date: [DATE]" at bounding box center [481, 382] width 450 height 10
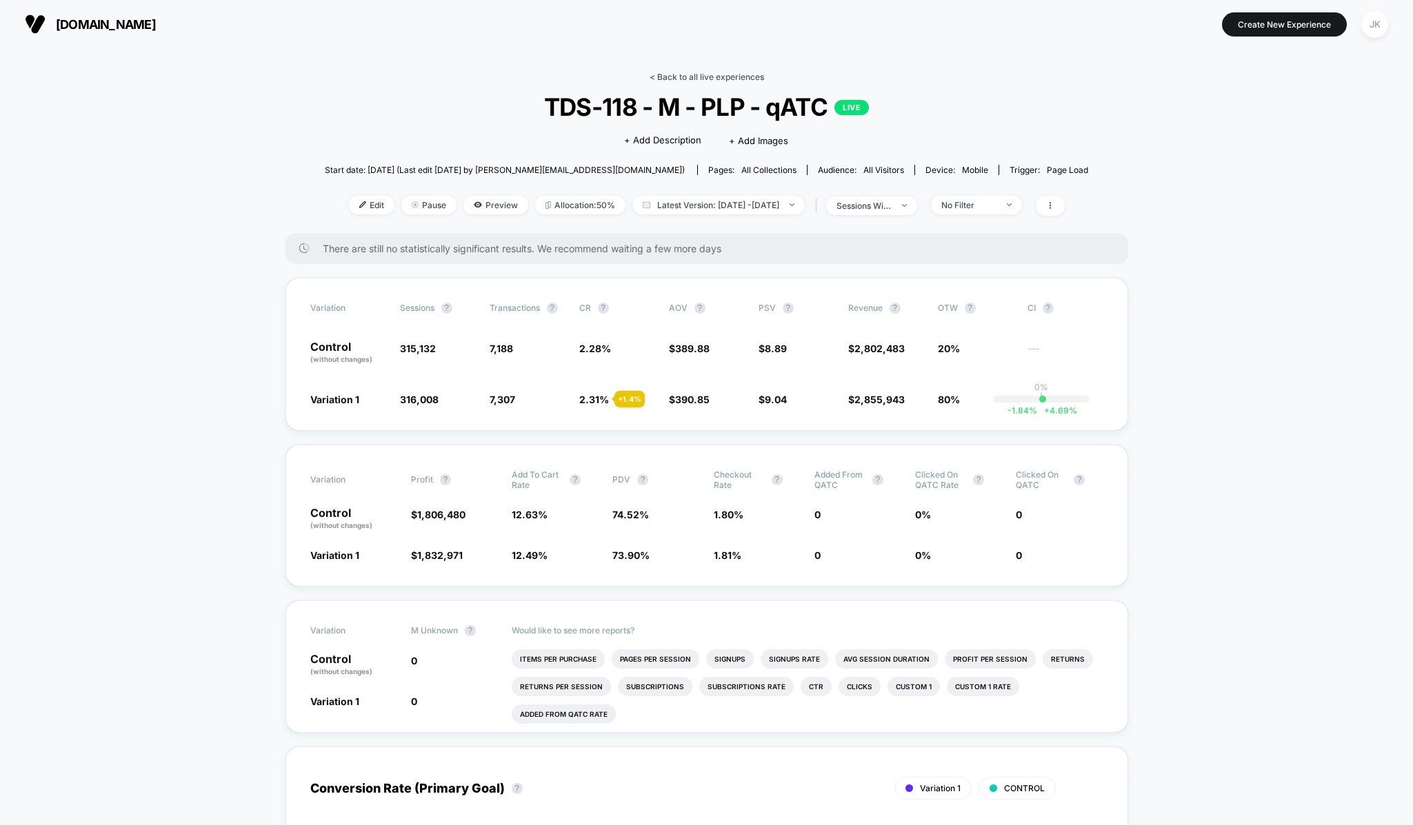
click at [724, 76] on link "< Back to all live experiences" at bounding box center [707, 77] width 114 height 10
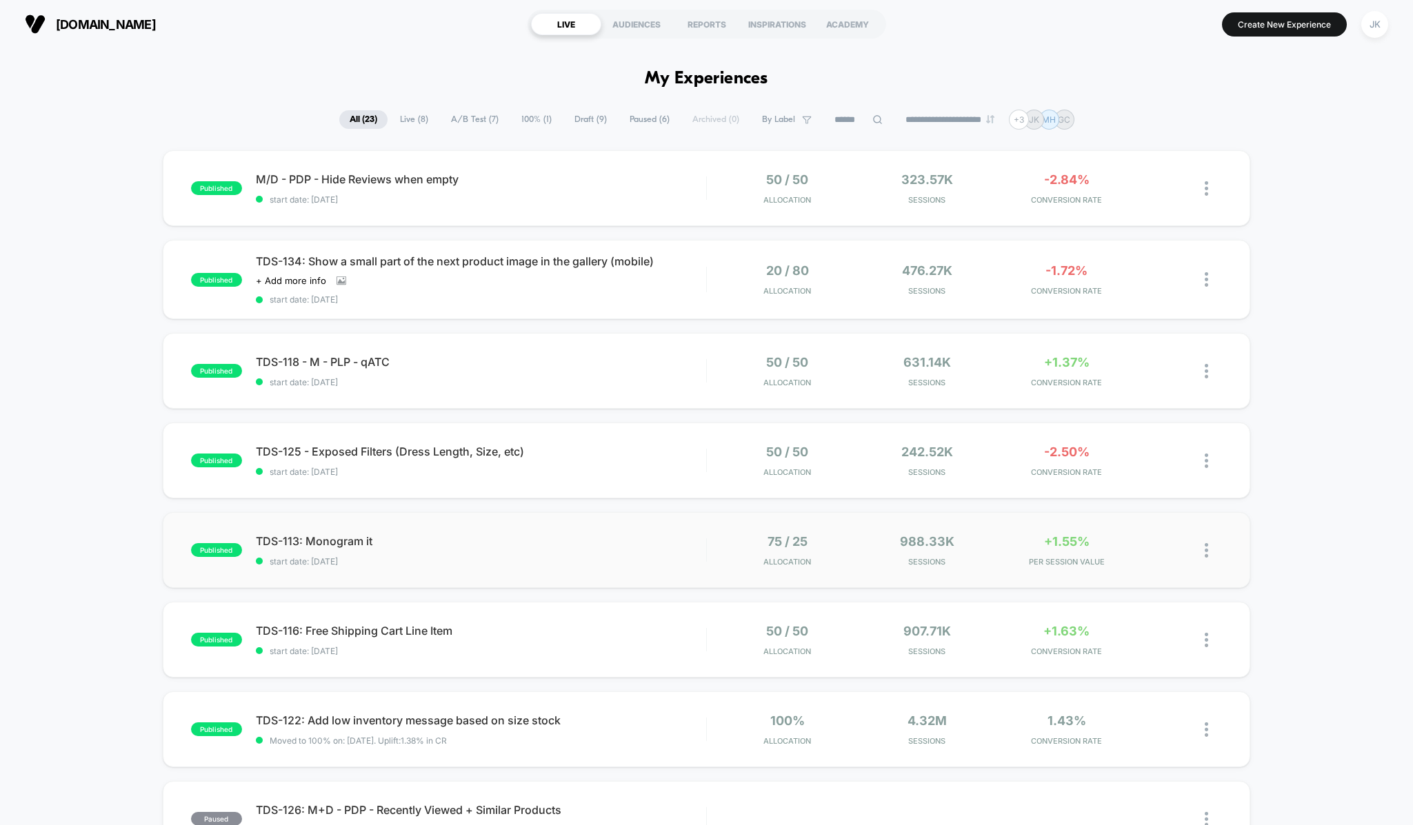
click at [615, 568] on div "published TDS-113: Monogram it start date: 9/2/2025 75 / 25 Allocation 988.33k …" at bounding box center [707, 550] width 1088 height 76
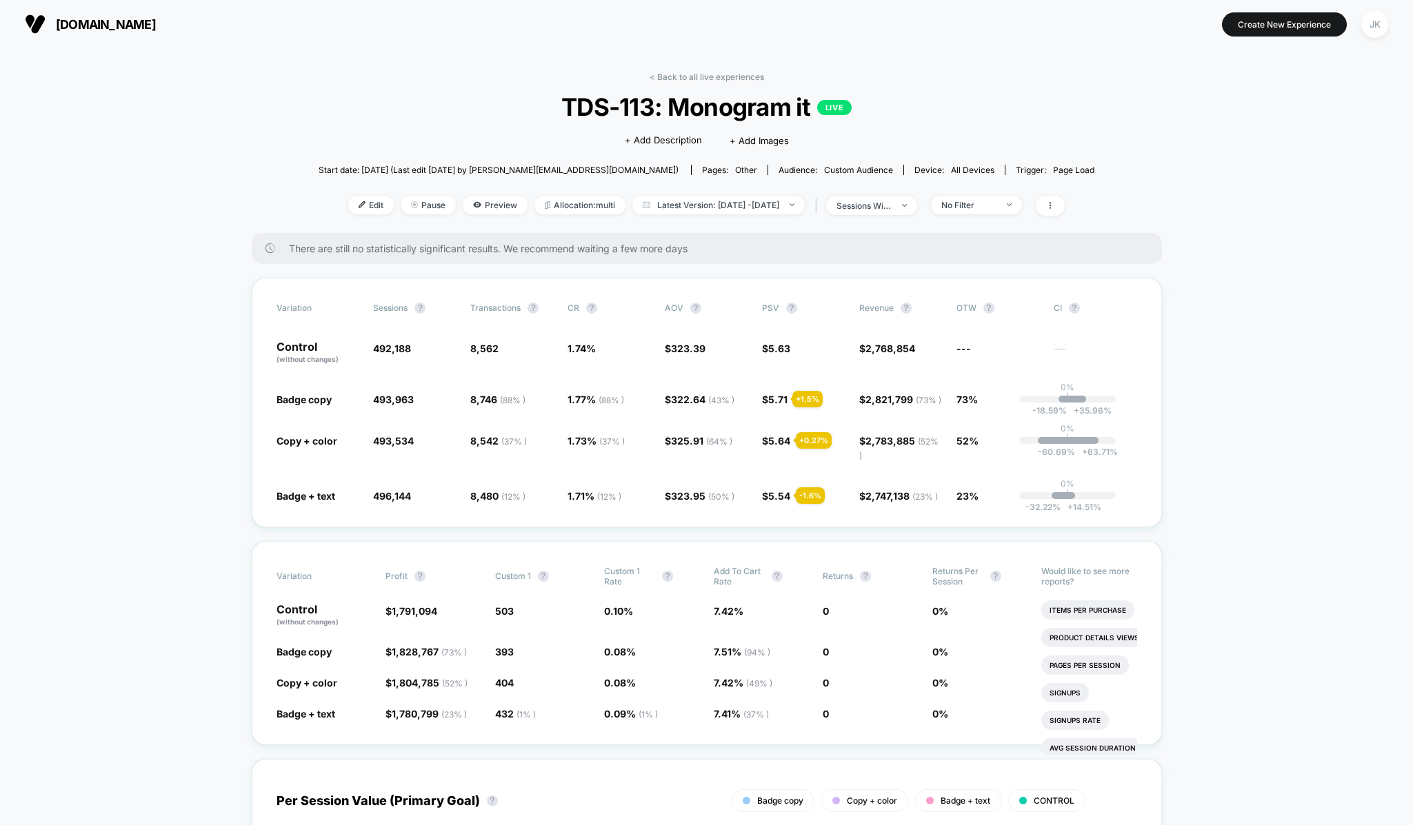
click at [678, 79] on link "< Back to all live experiences" at bounding box center [707, 77] width 114 height 10
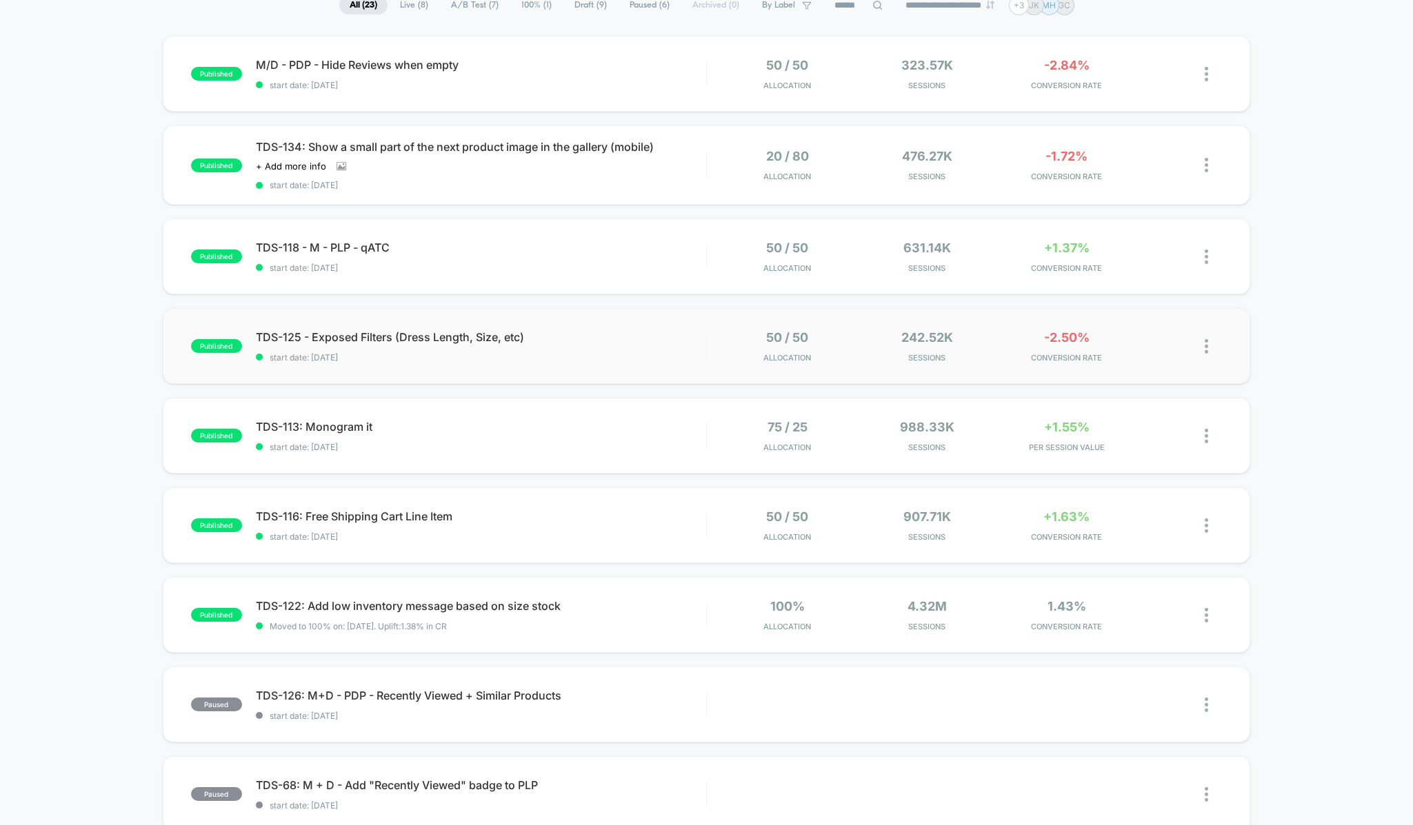
scroll to position [2, 0]
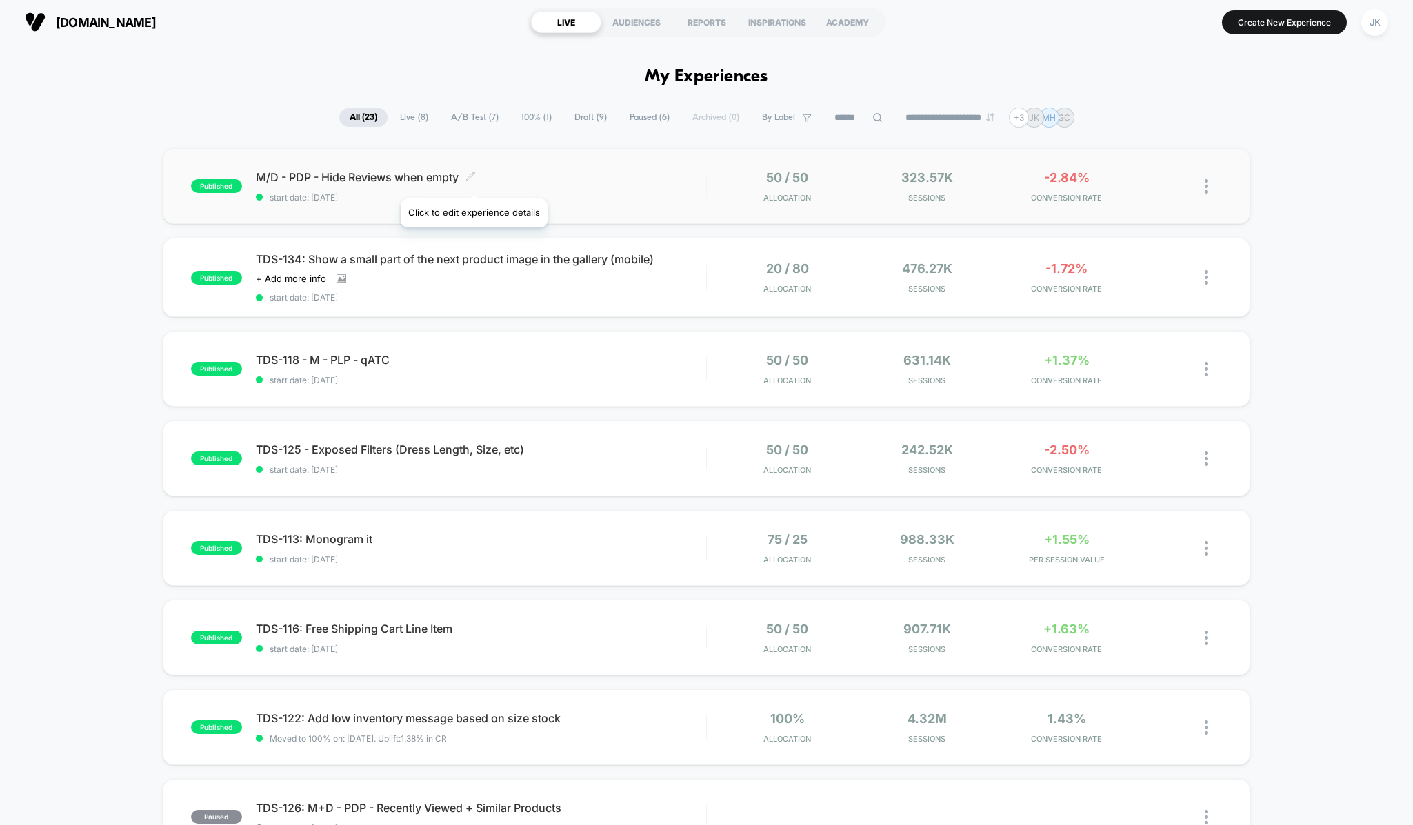
click at [473, 181] on span at bounding box center [470, 177] width 10 height 13
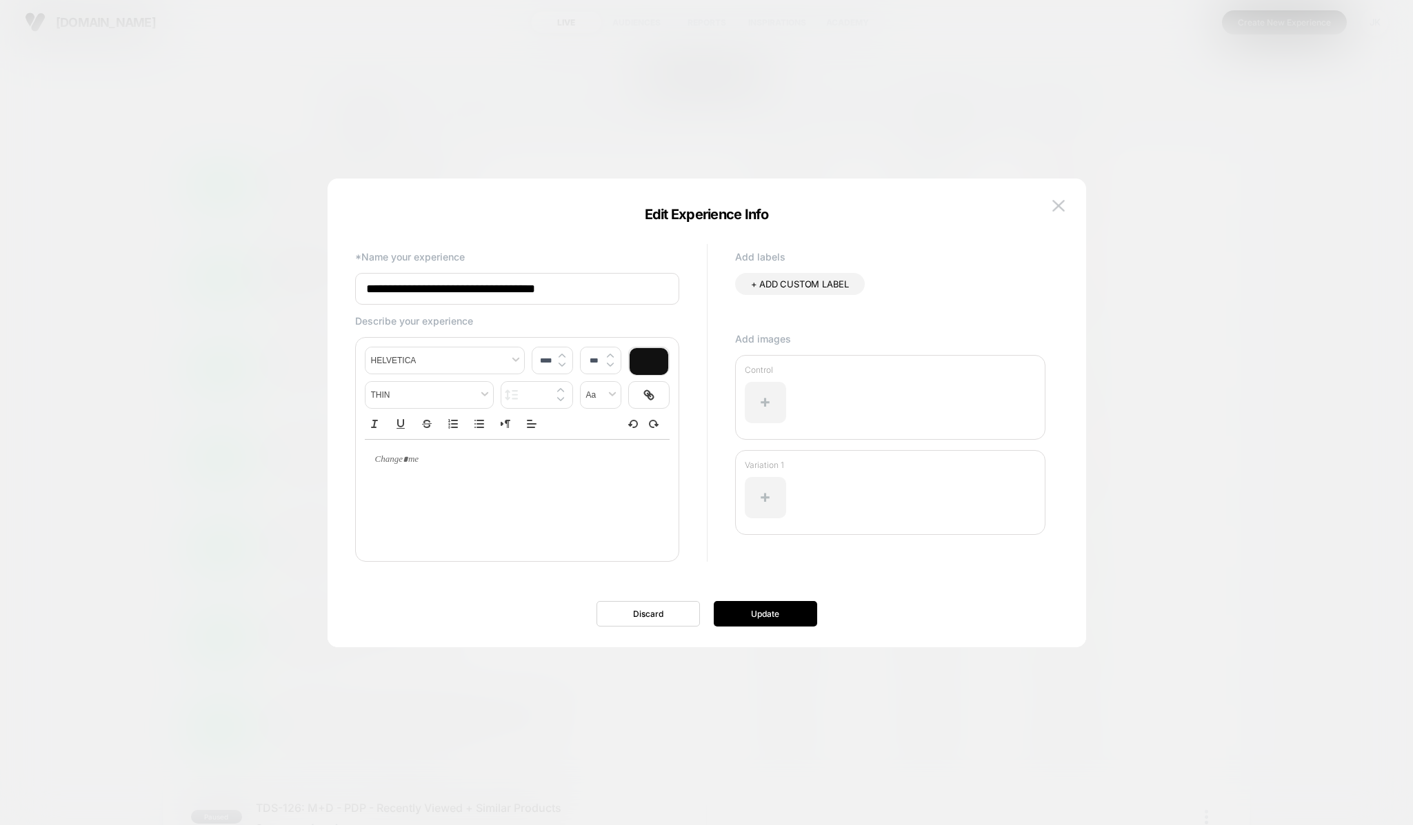
click at [364, 293] on input "**********" at bounding box center [517, 289] width 324 height 32
type input "**********"
click at [782, 613] on button "Update" at bounding box center [765, 614] width 103 height 26
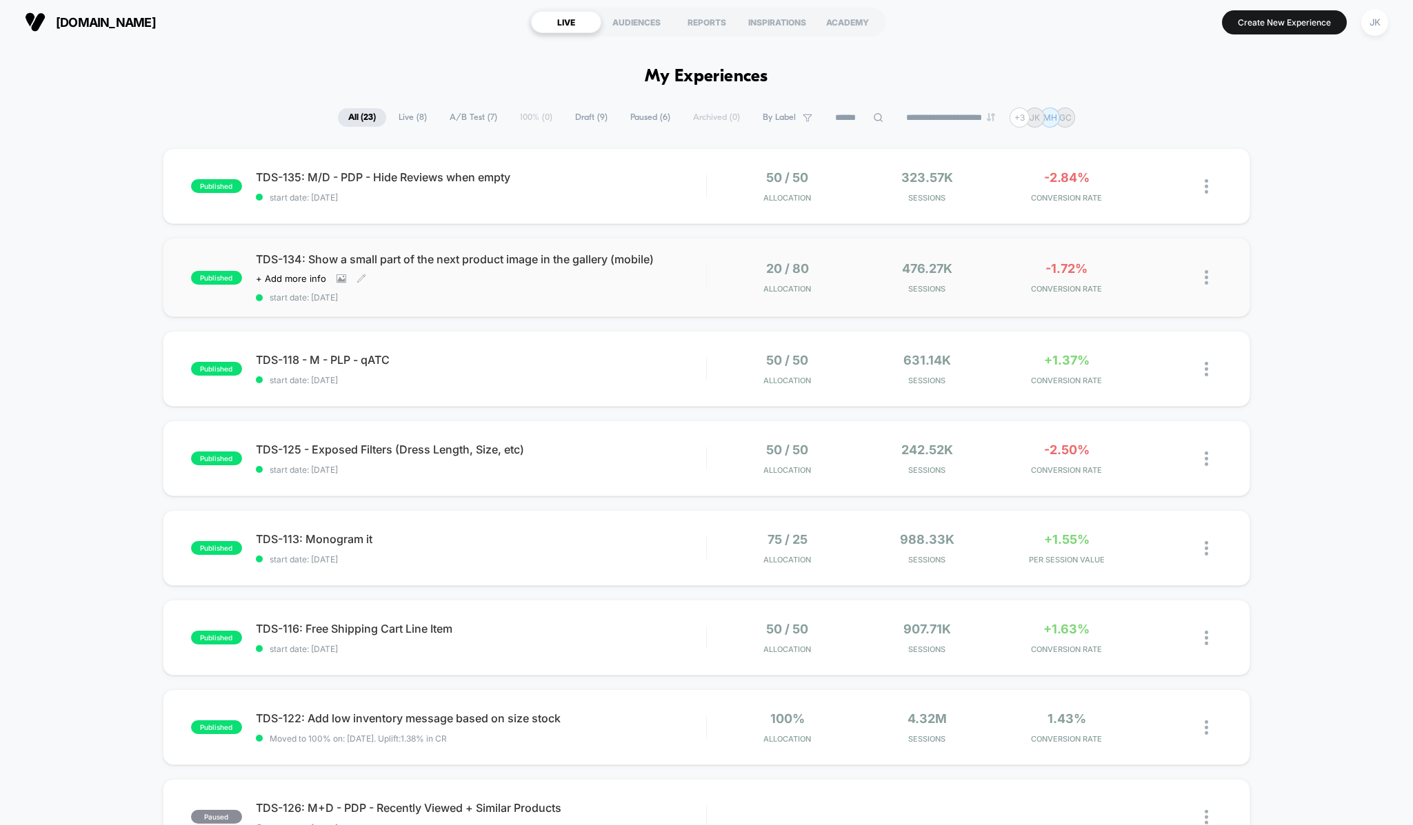
click at [625, 299] on span "start date: [DATE]" at bounding box center [481, 297] width 450 height 10
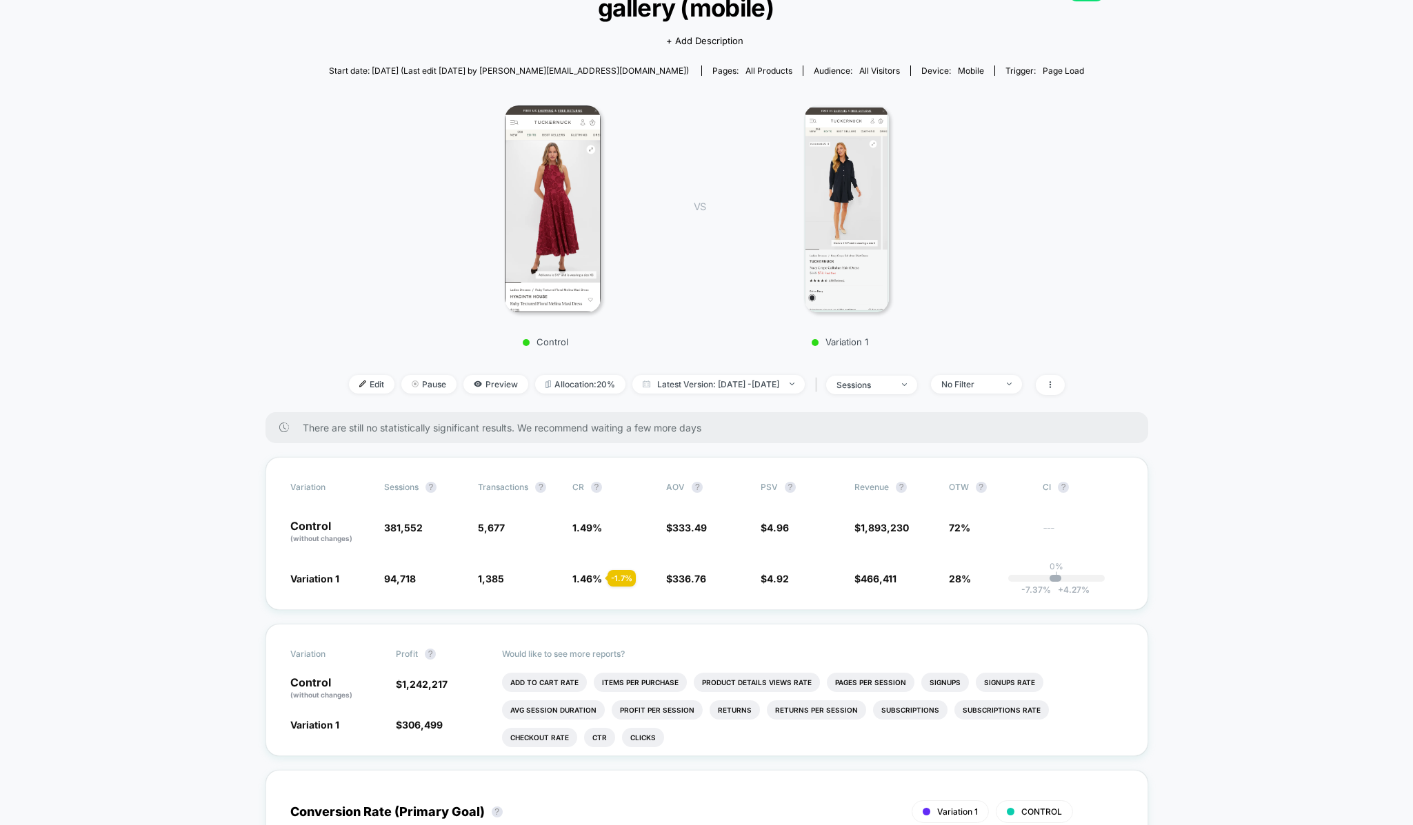
scroll to position [180, 0]
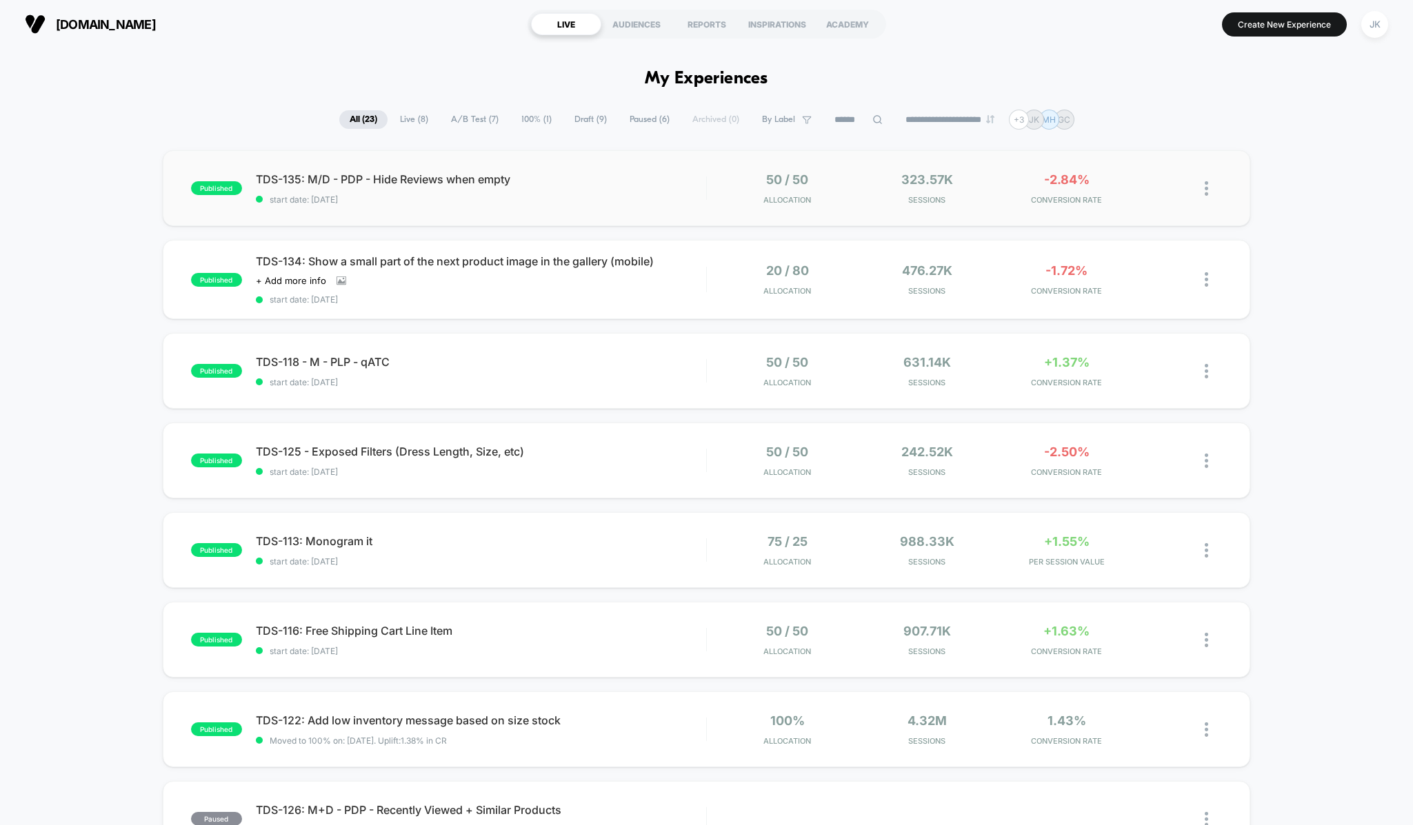
click at [534, 217] on div "published TDS-135: M/D - PDP - Hide Reviews when empty start date: 9/9/2025 50 …" at bounding box center [707, 188] width 1088 height 76
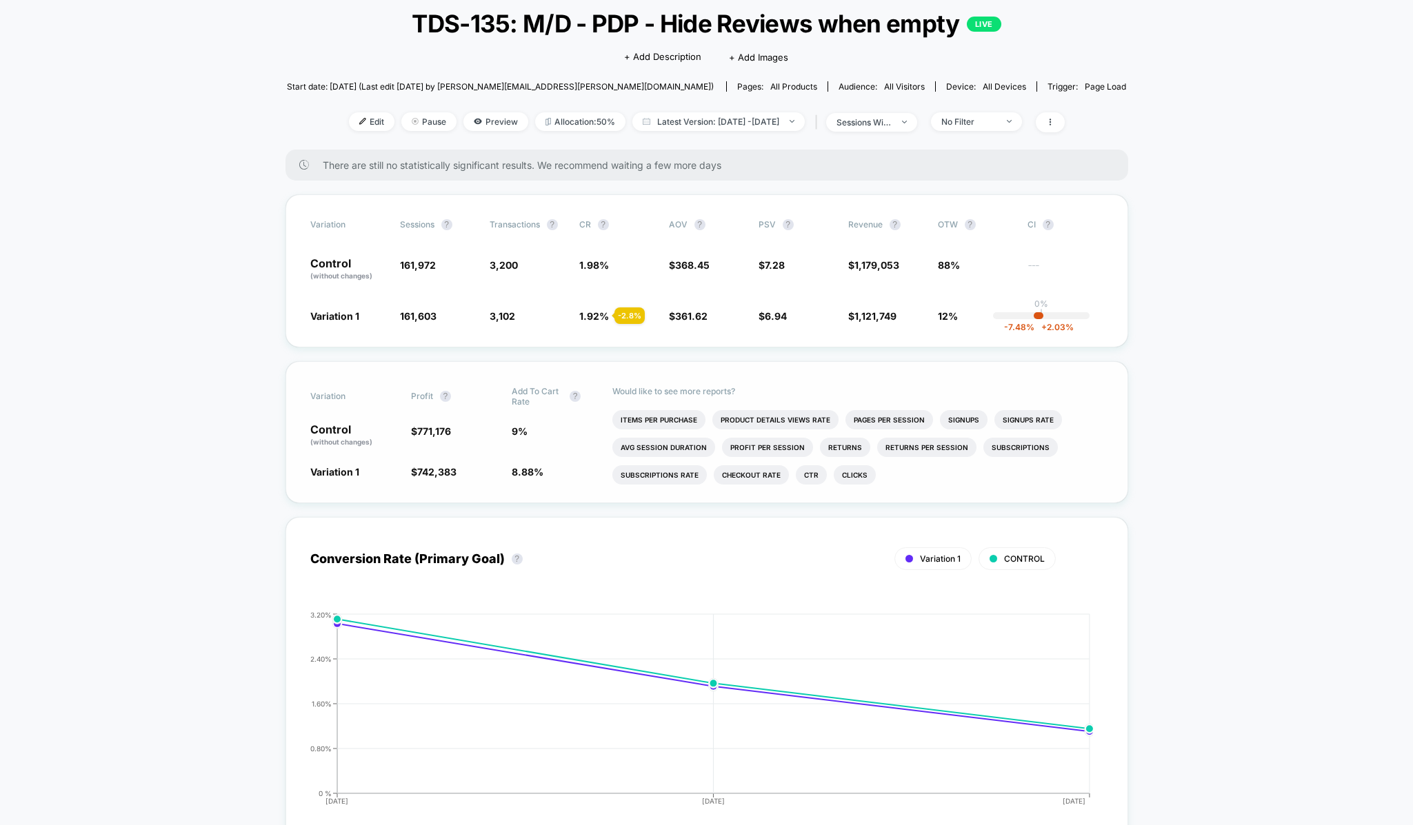
scroll to position [89, 0]
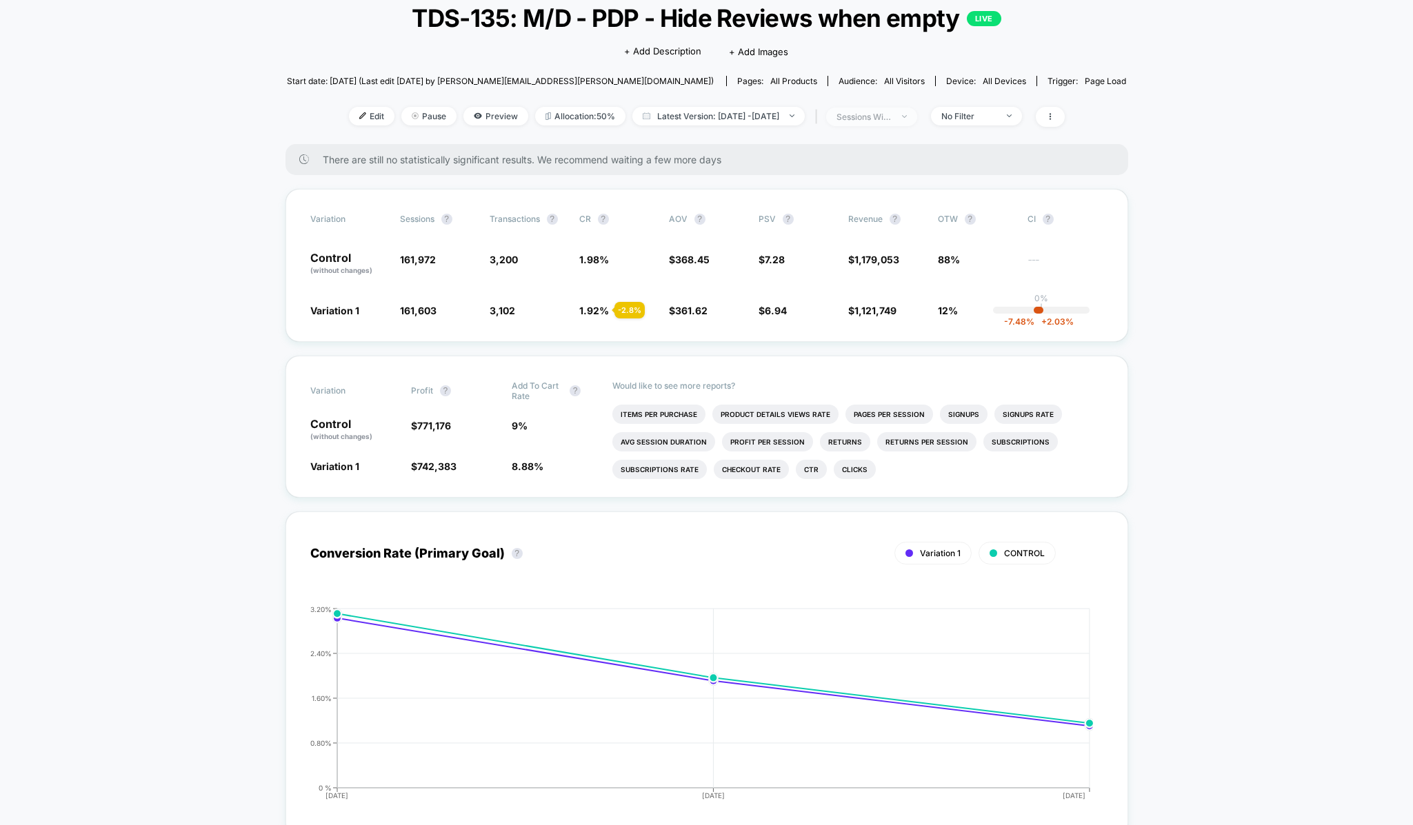
click at [887, 119] on div "sessions with impression" at bounding box center [863, 117] width 55 height 10
click at [1022, 119] on span "No Filter" at bounding box center [976, 116] width 91 height 19
click at [979, 176] on div "Mobile Visitors ? Desktop Visitors ? Returning Visitors ? New Visitors ? No Fil…" at bounding box center [995, 244] width 169 height 210
click at [985, 167] on span "Mobile Visitors" at bounding box center [987, 168] width 66 height 12
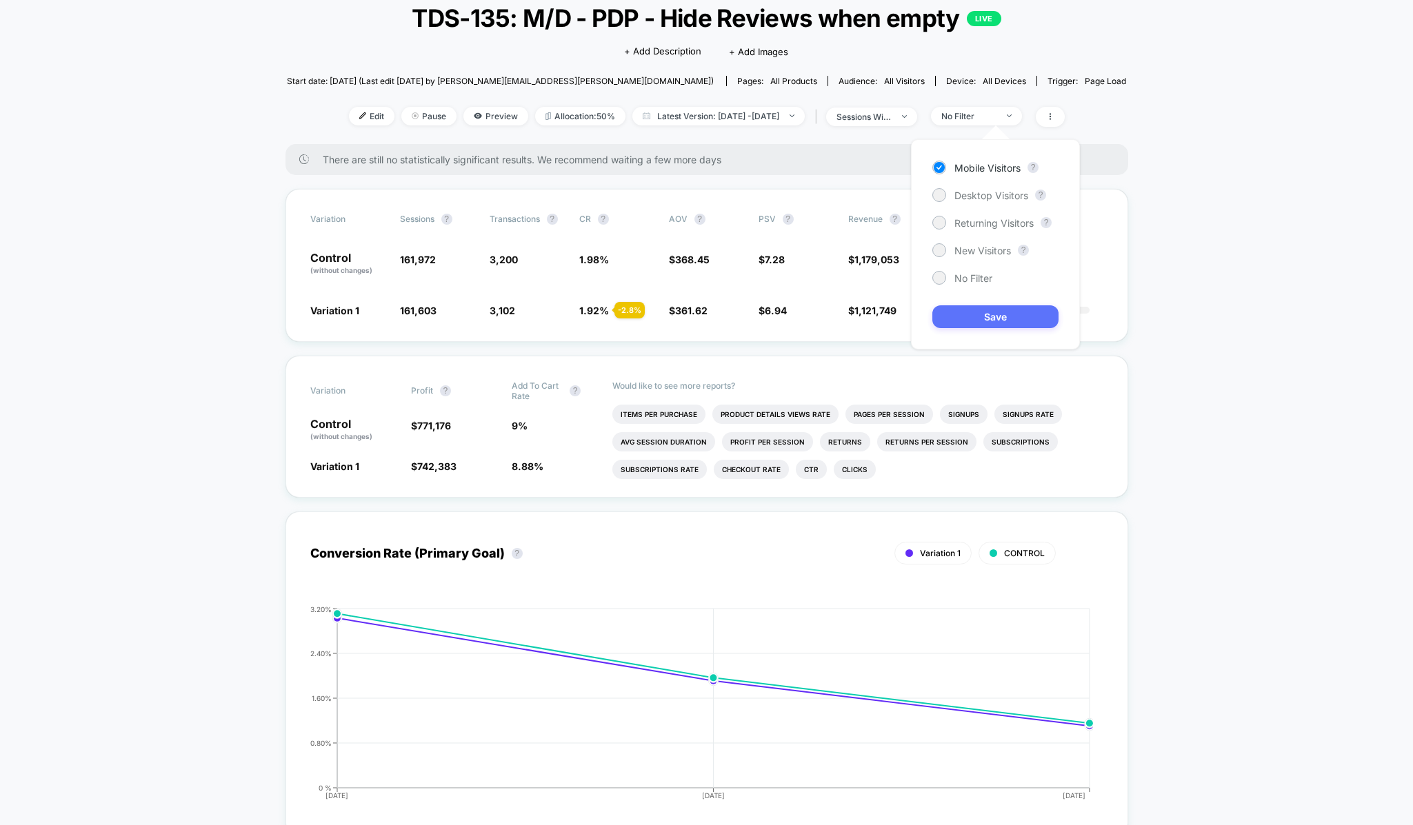
click at [1007, 323] on button "Save" at bounding box center [995, 316] width 126 height 23
